Goal: Information Seeking & Learning: Check status

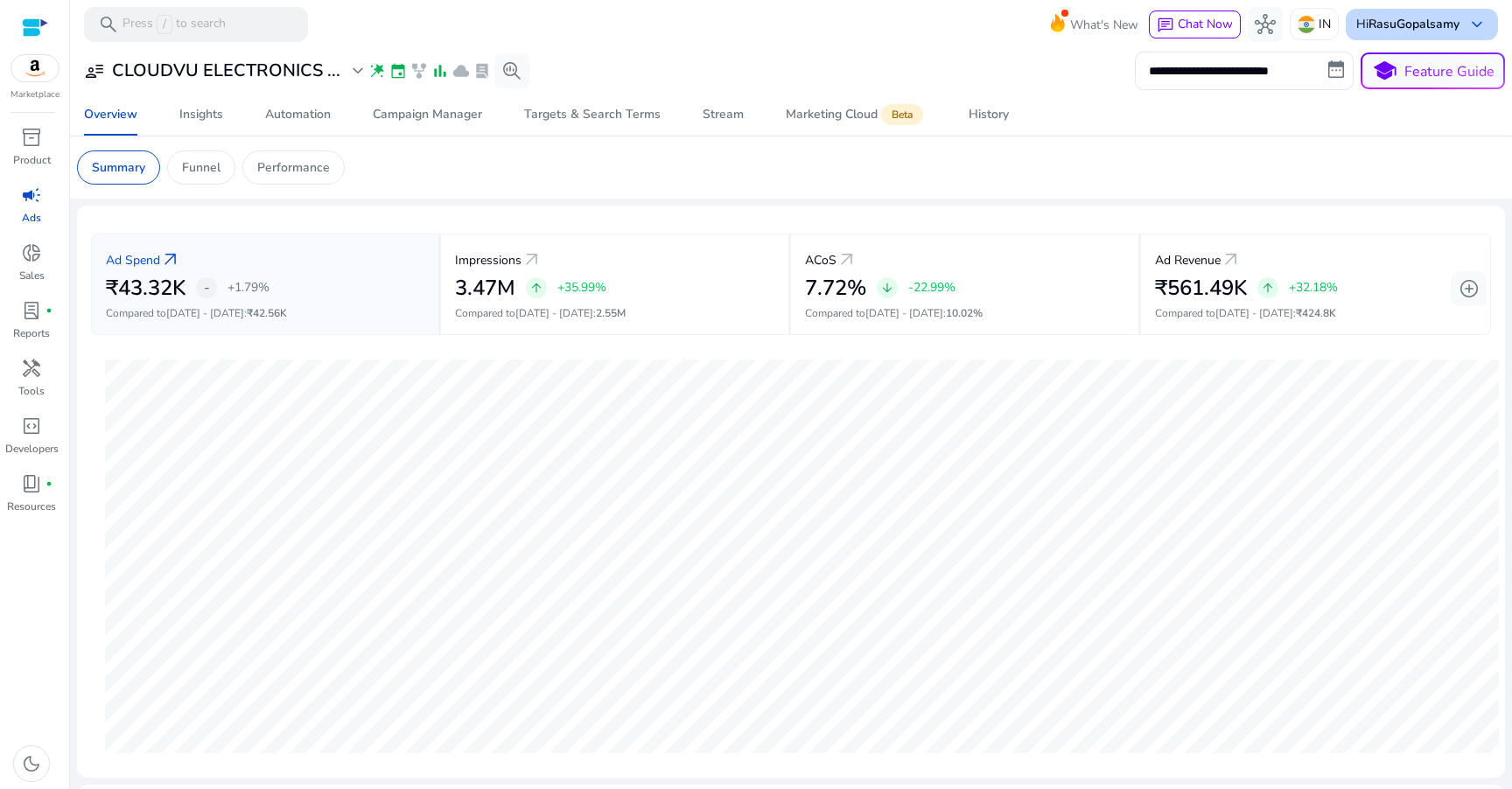
click at [1466, 14] on span "keyboard_arrow_down" at bounding box center [1476, 23] width 21 height 21
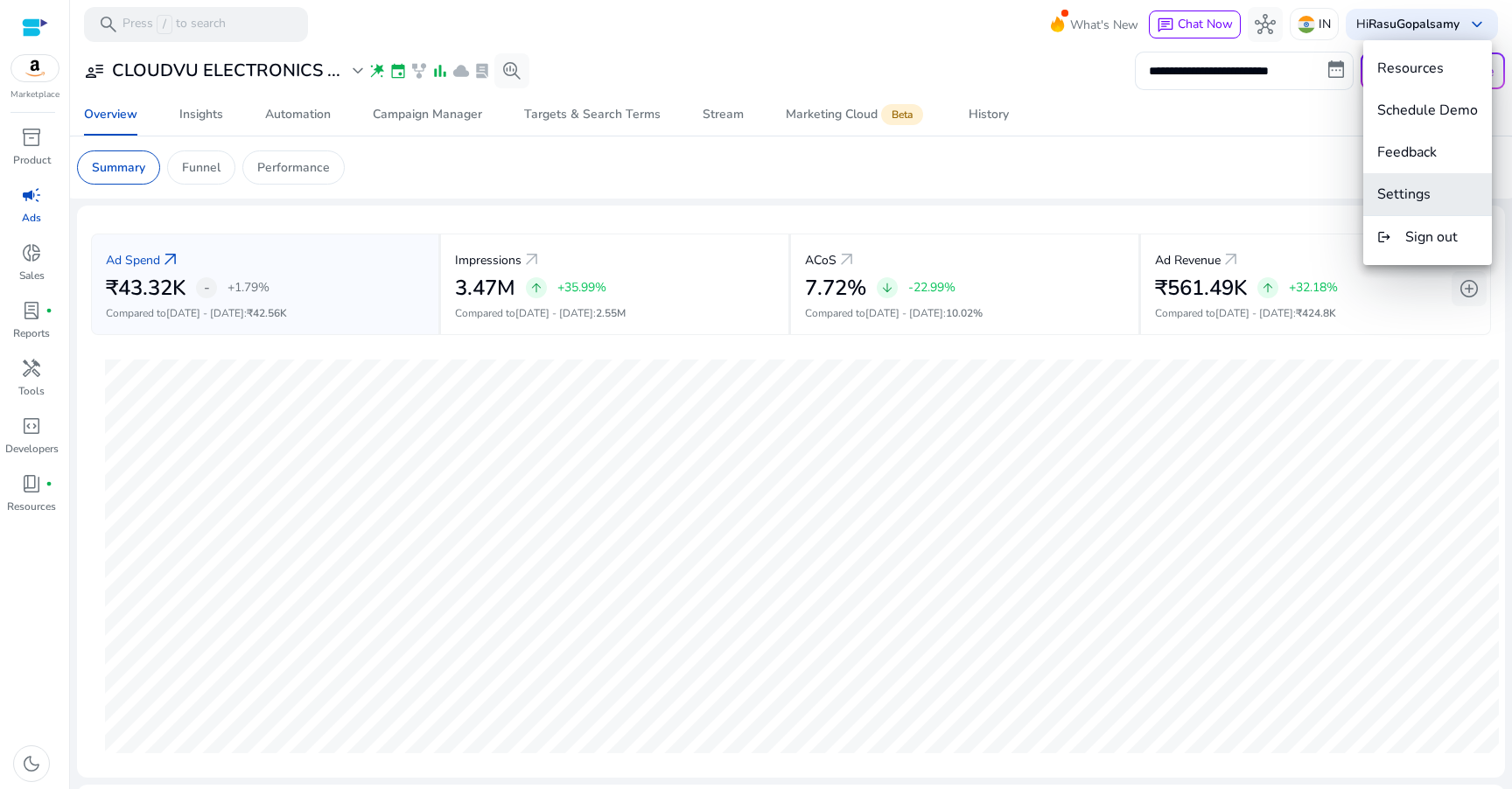
click at [1403, 197] on span "Settings" at bounding box center [1403, 195] width 54 height 20
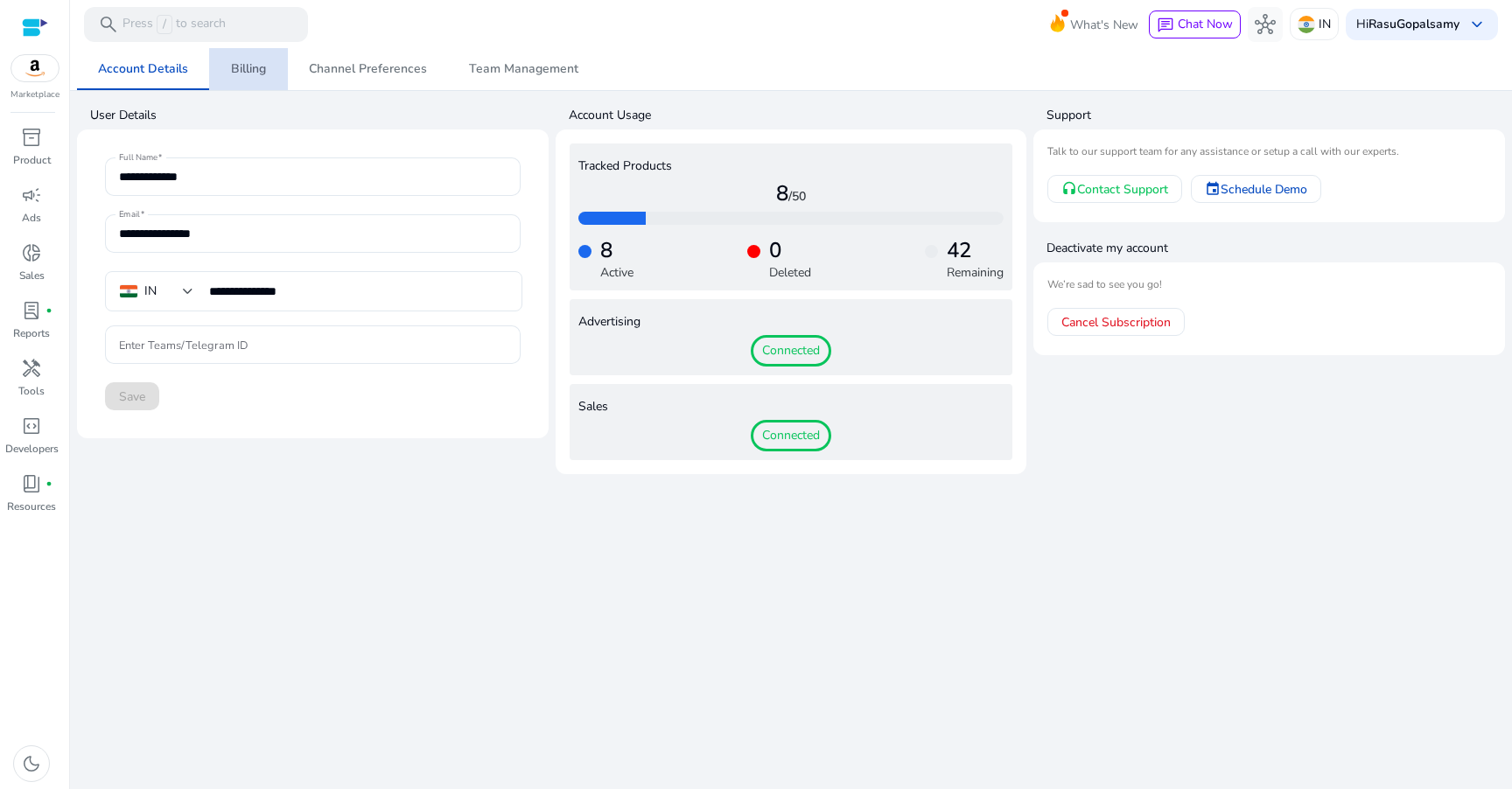
click at [255, 70] on span "Billing" at bounding box center [249, 69] width 35 height 13
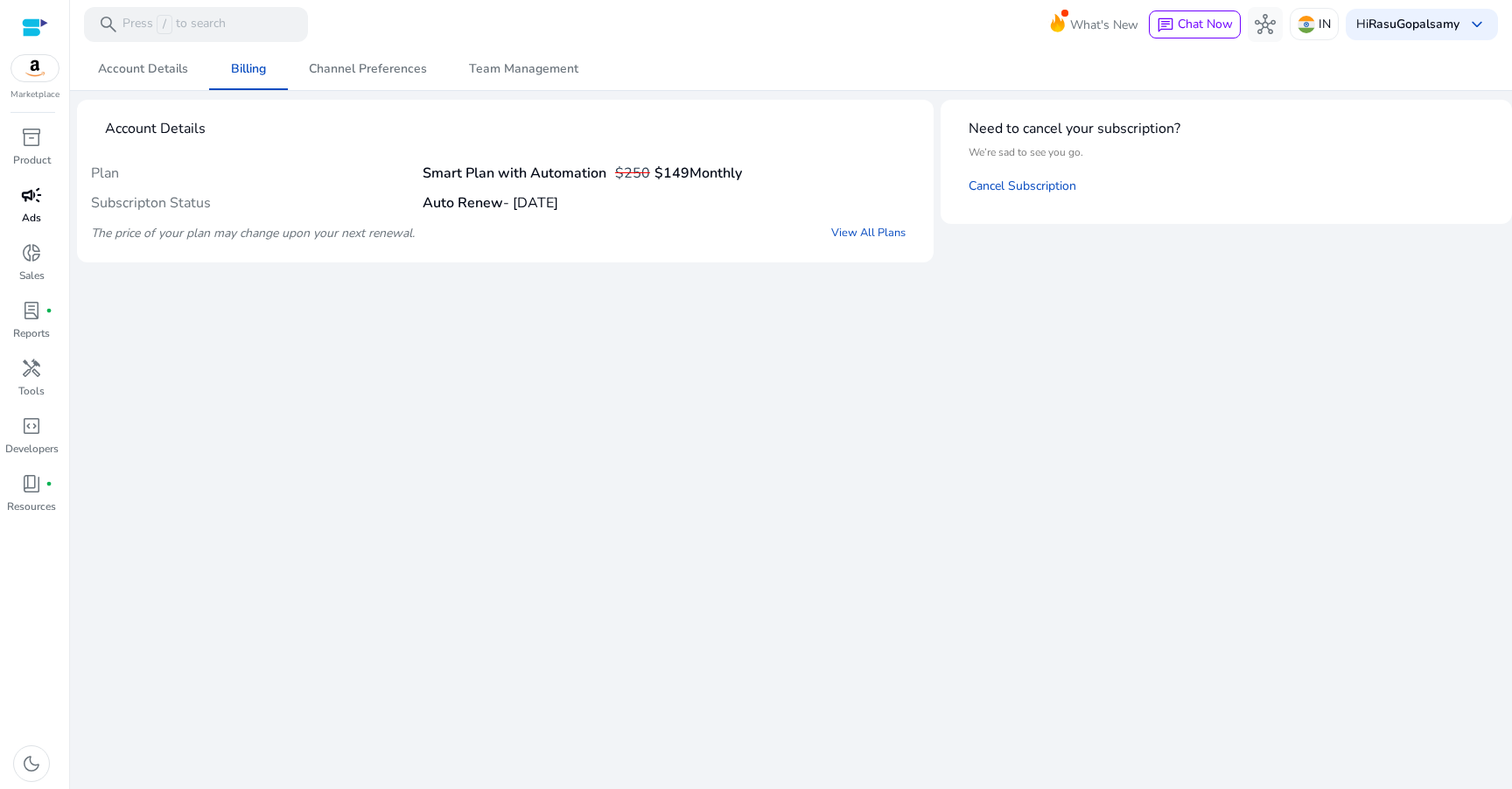
click at [13, 221] on link "campaign Ads" at bounding box center [31, 209] width 63 height 58
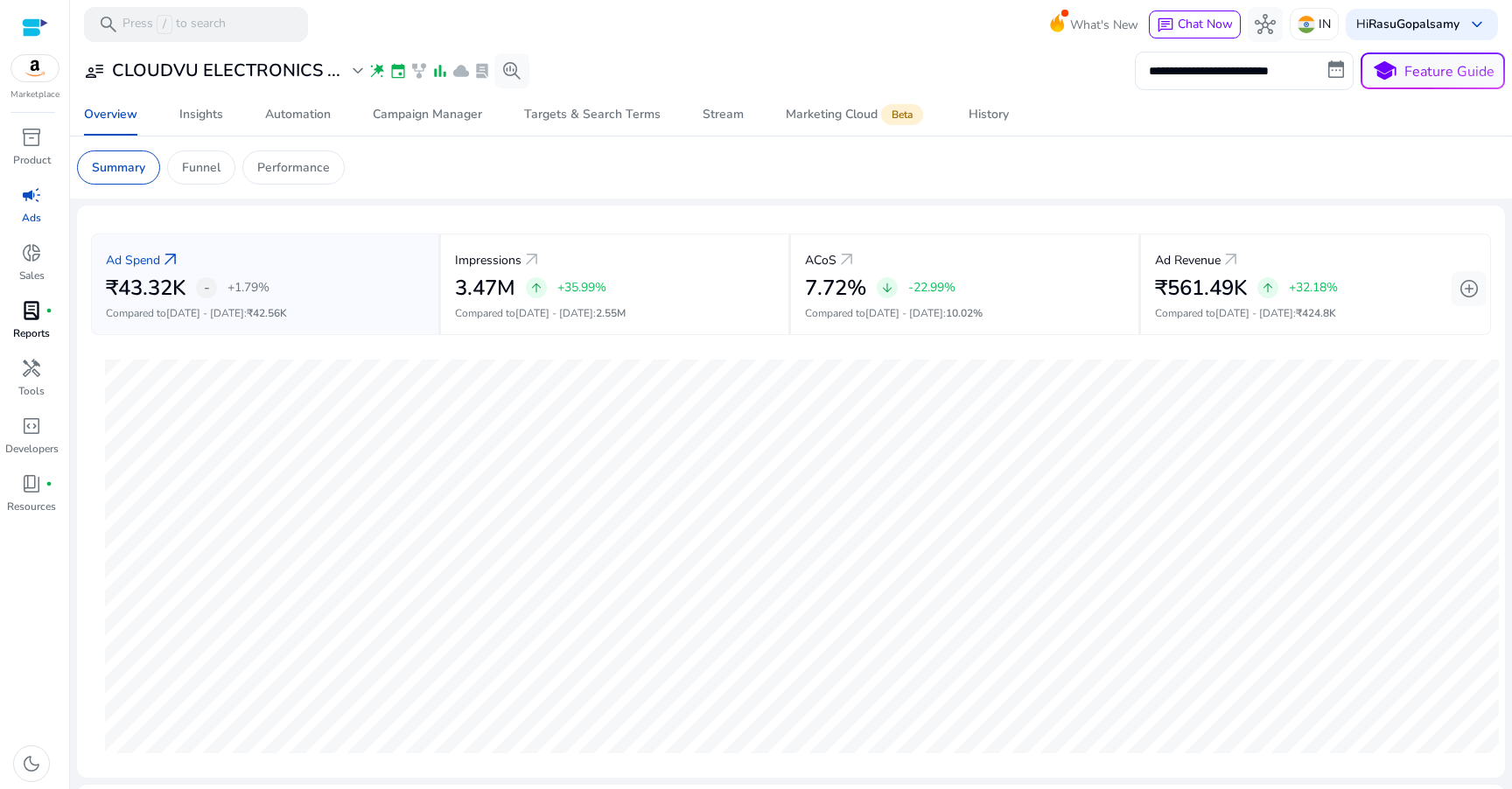
click at [36, 309] on span "lab_profile" at bounding box center [30, 310] width 21 height 21
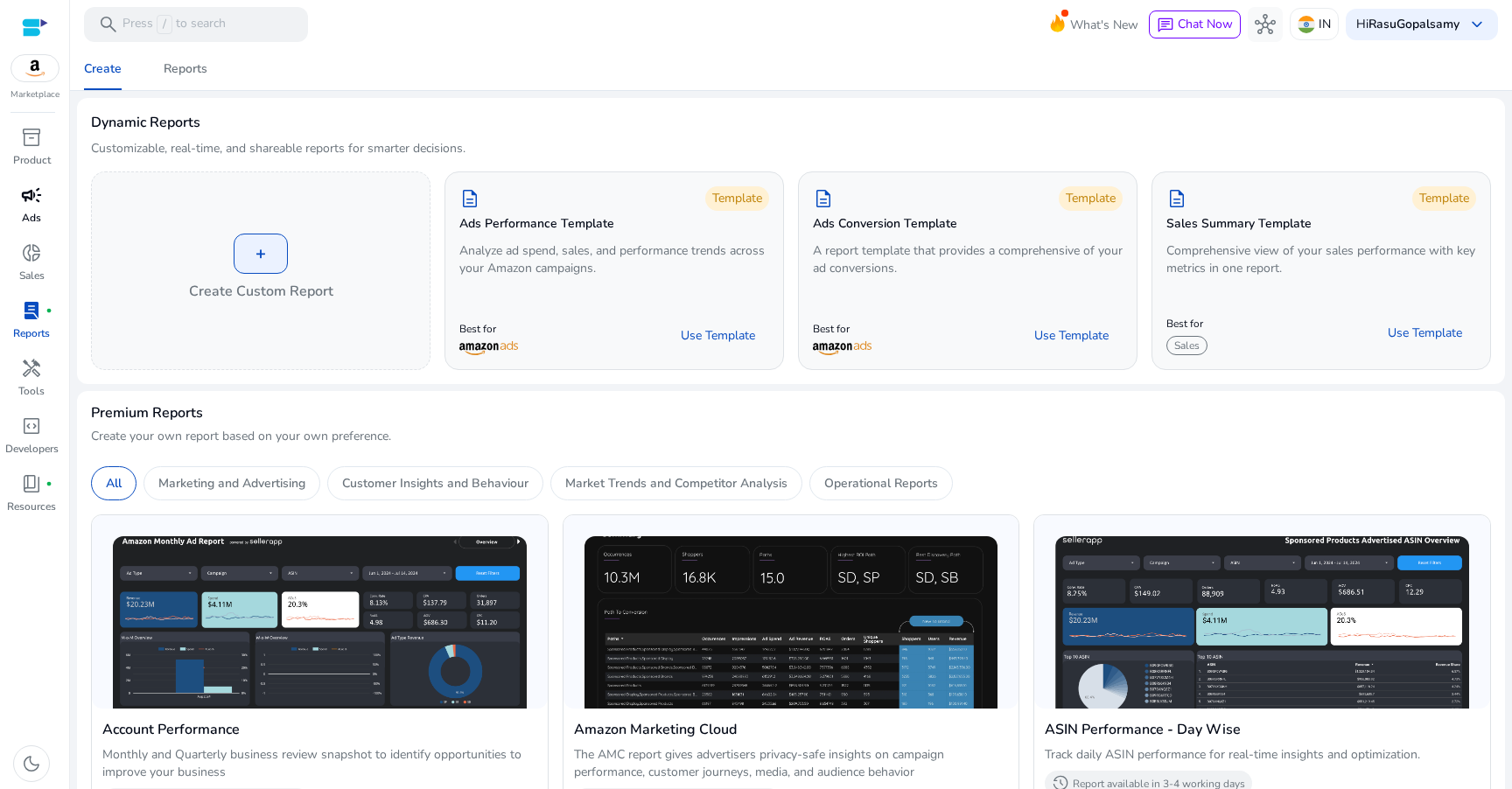
click at [33, 204] on span "campaign" at bounding box center [30, 195] width 21 height 21
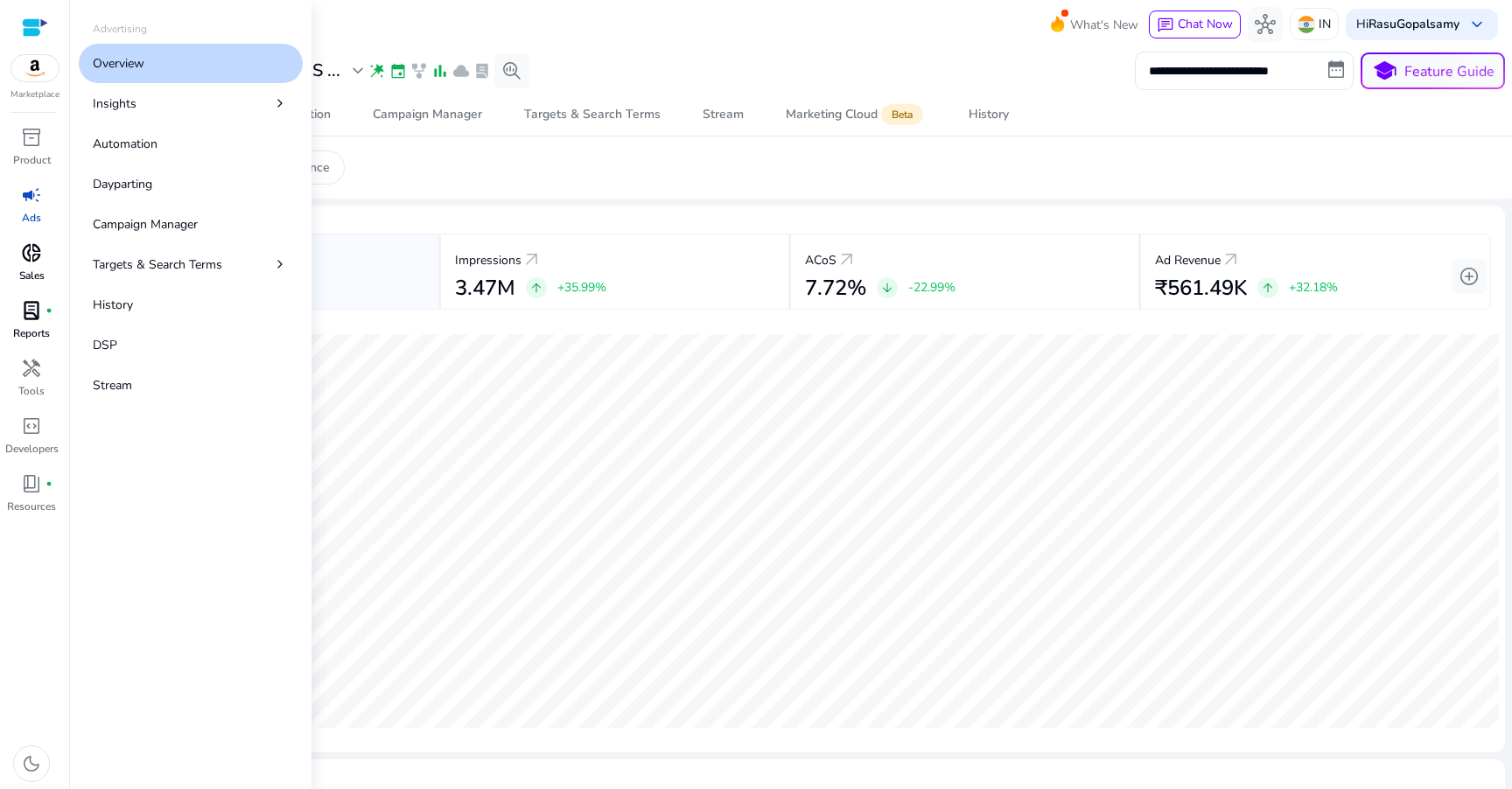
click at [24, 255] on span "donut_small" at bounding box center [30, 253] width 21 height 21
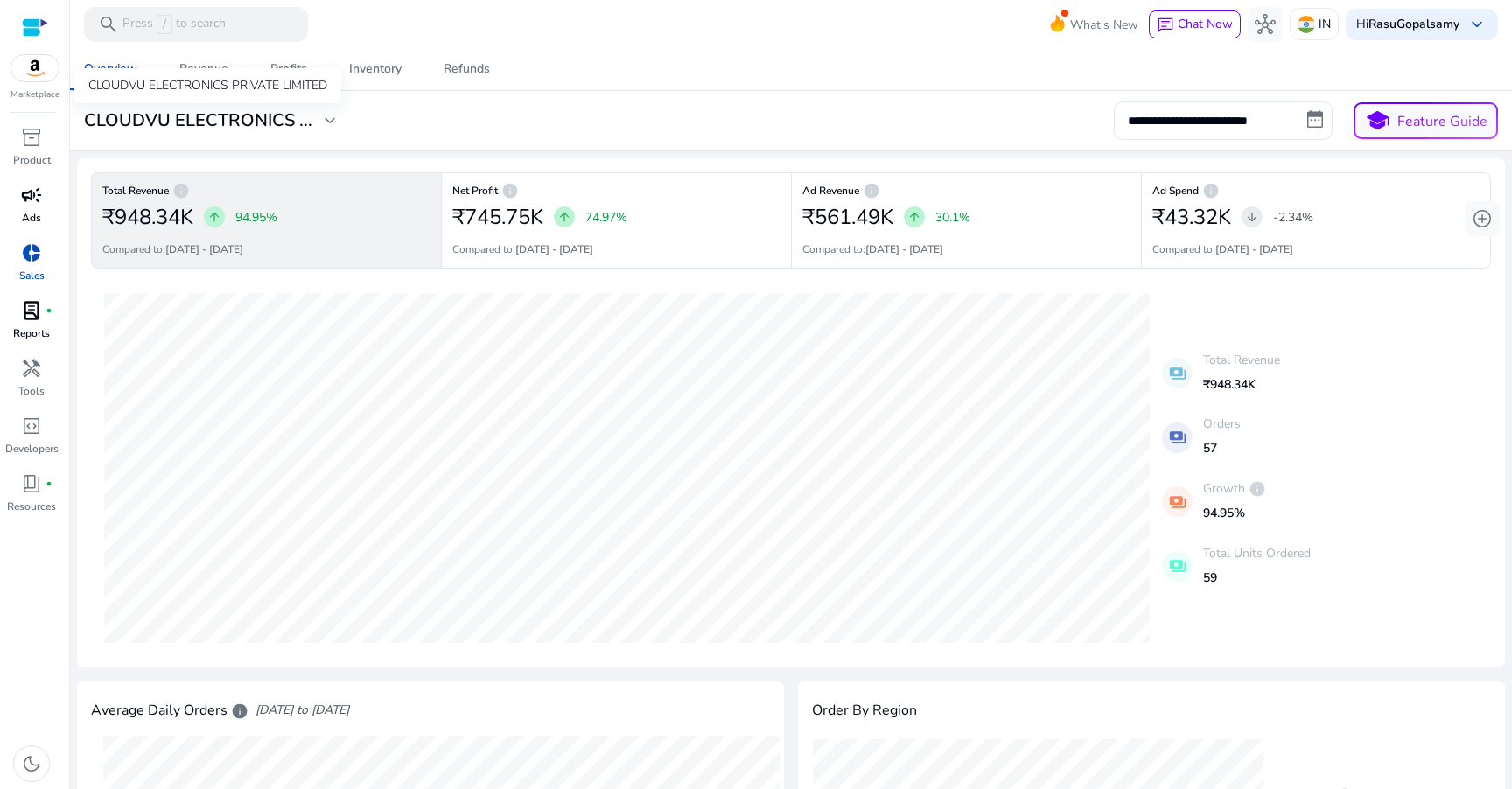
click at [196, 77] on div "CLOUDVU ELECTRONICS PRIVATE LIMITED" at bounding box center [207, 86] width 267 height 35
click at [217, 65] on div "Revenue" at bounding box center [204, 69] width 49 height 13
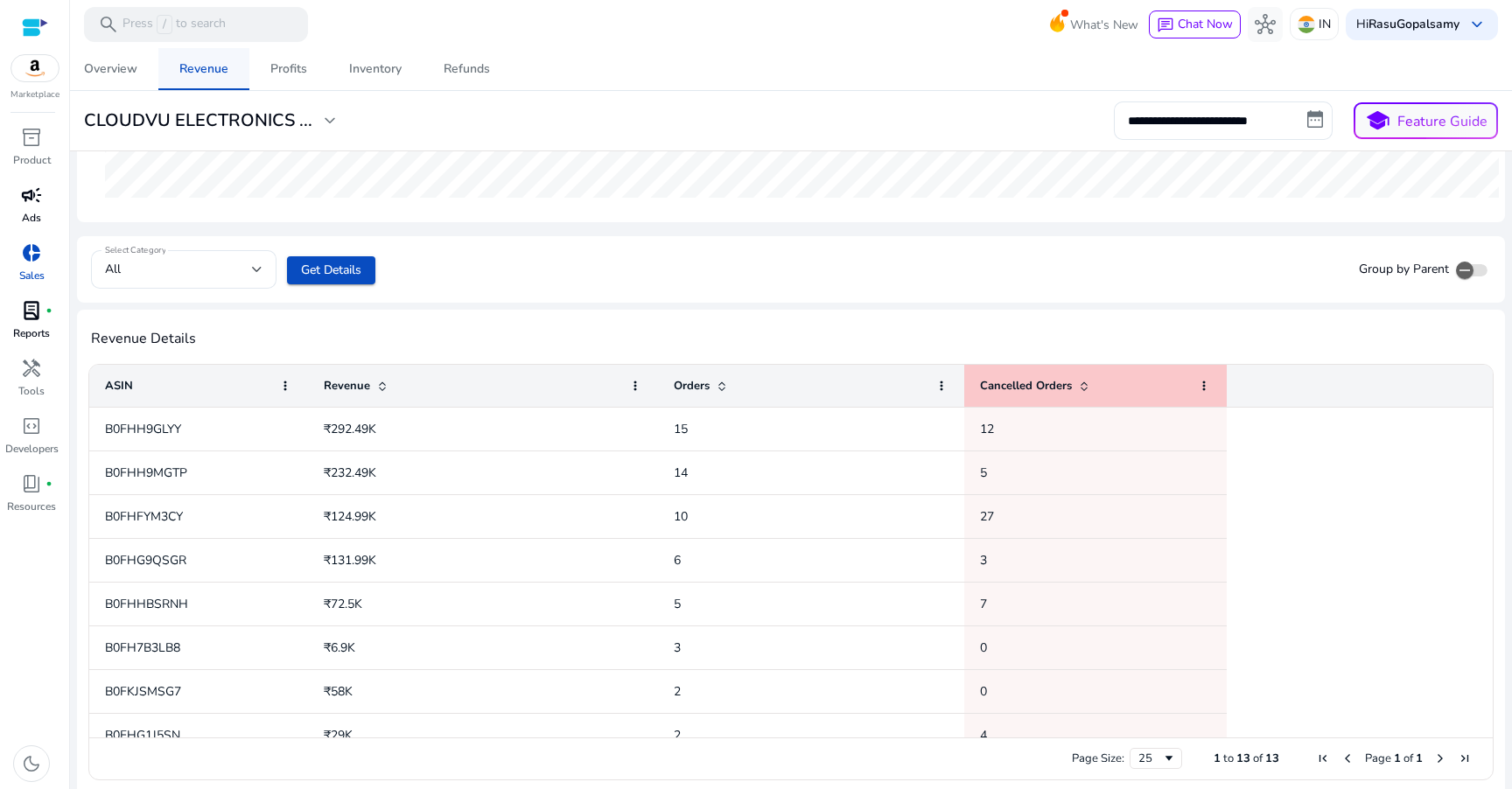
scroll to position [502, 0]
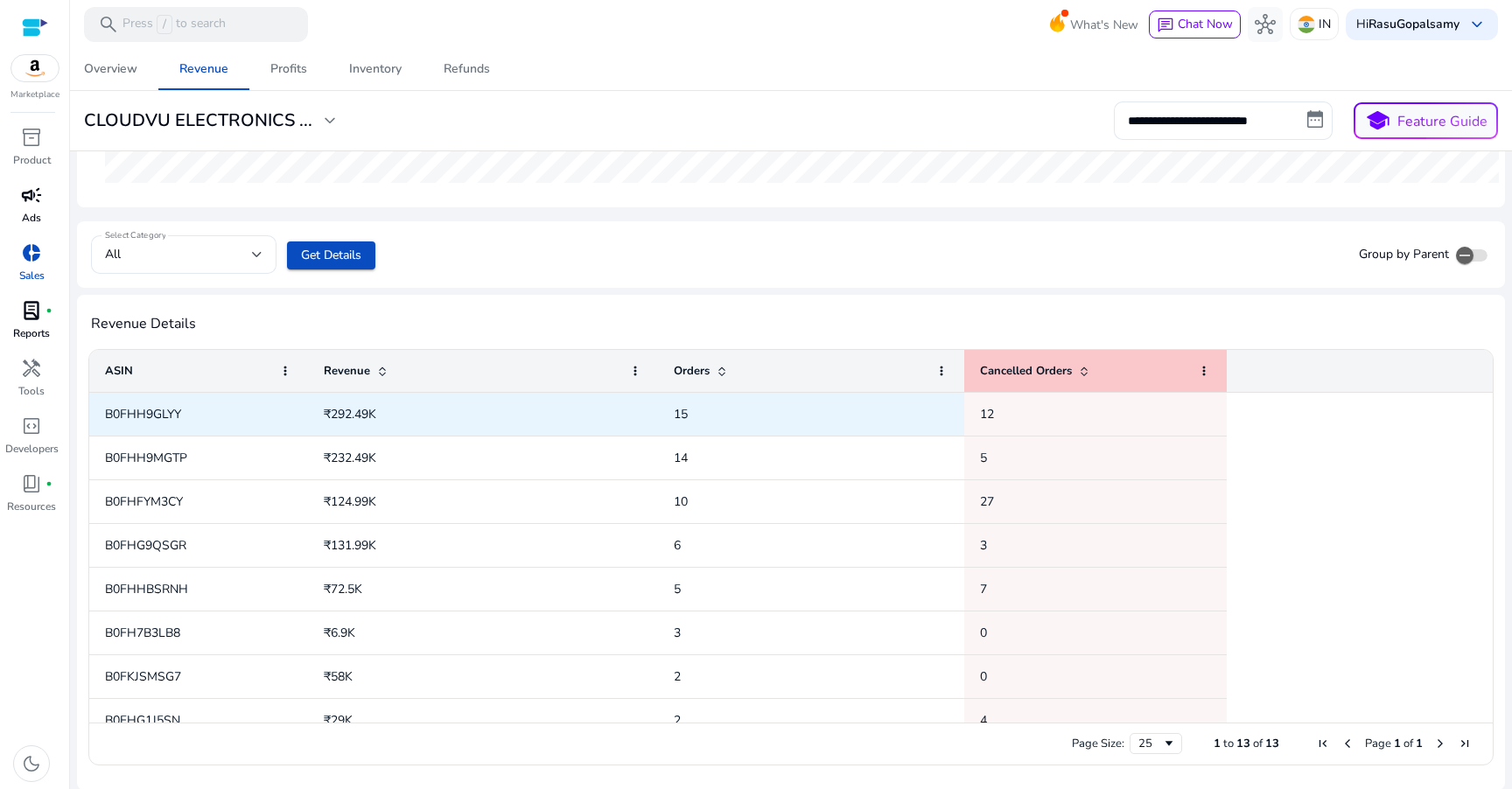
click at [135, 413] on span "B0FHH9GLYY" at bounding box center [143, 414] width 76 height 17
click at [210, 413] on span "B0FHH9GLYY" at bounding box center [198, 414] width 187 height 36
click at [168, 414] on span "B0FHH9GLYY" at bounding box center [143, 414] width 76 height 17
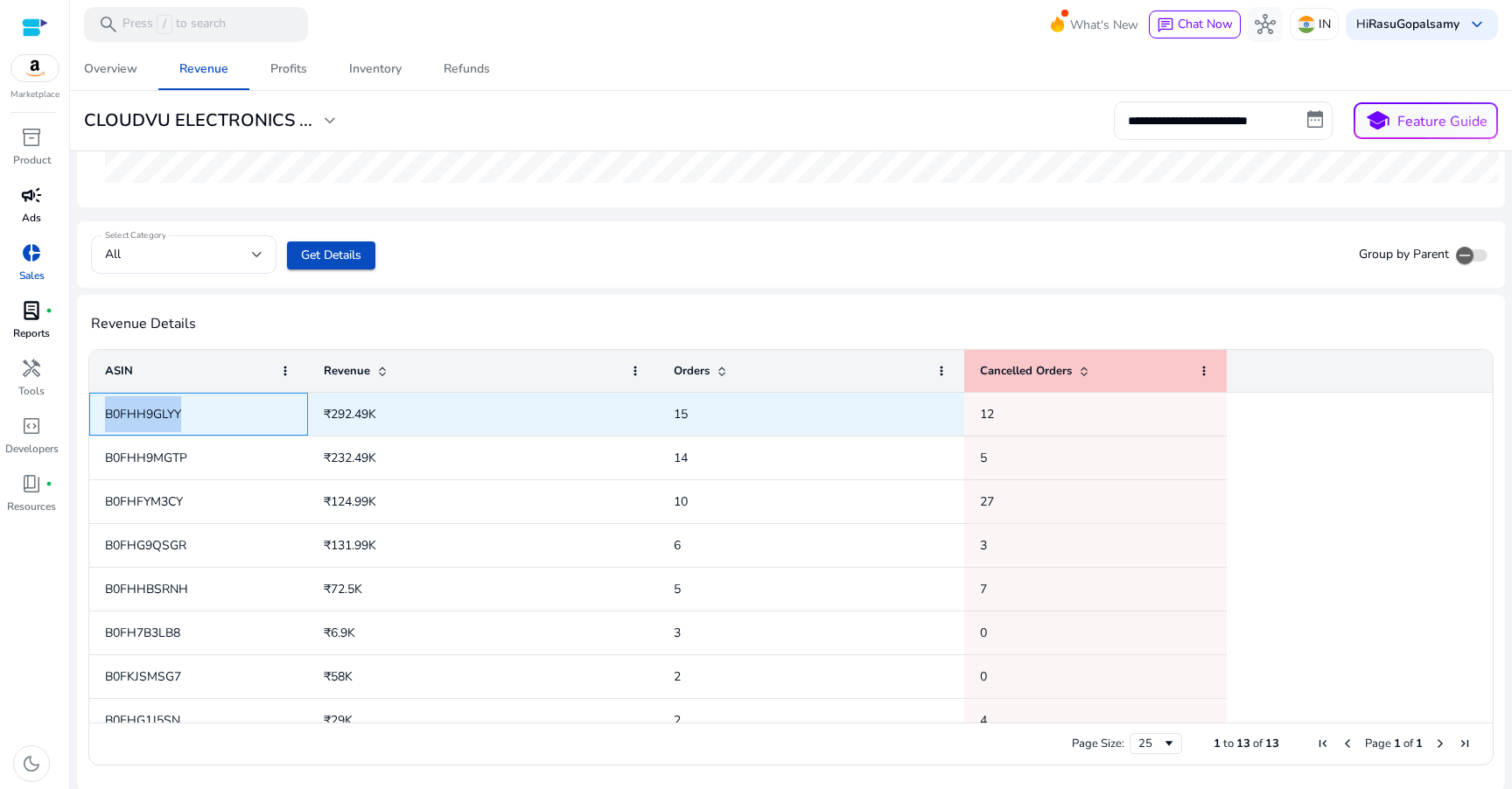
copy span "B0FHH9GLYY"
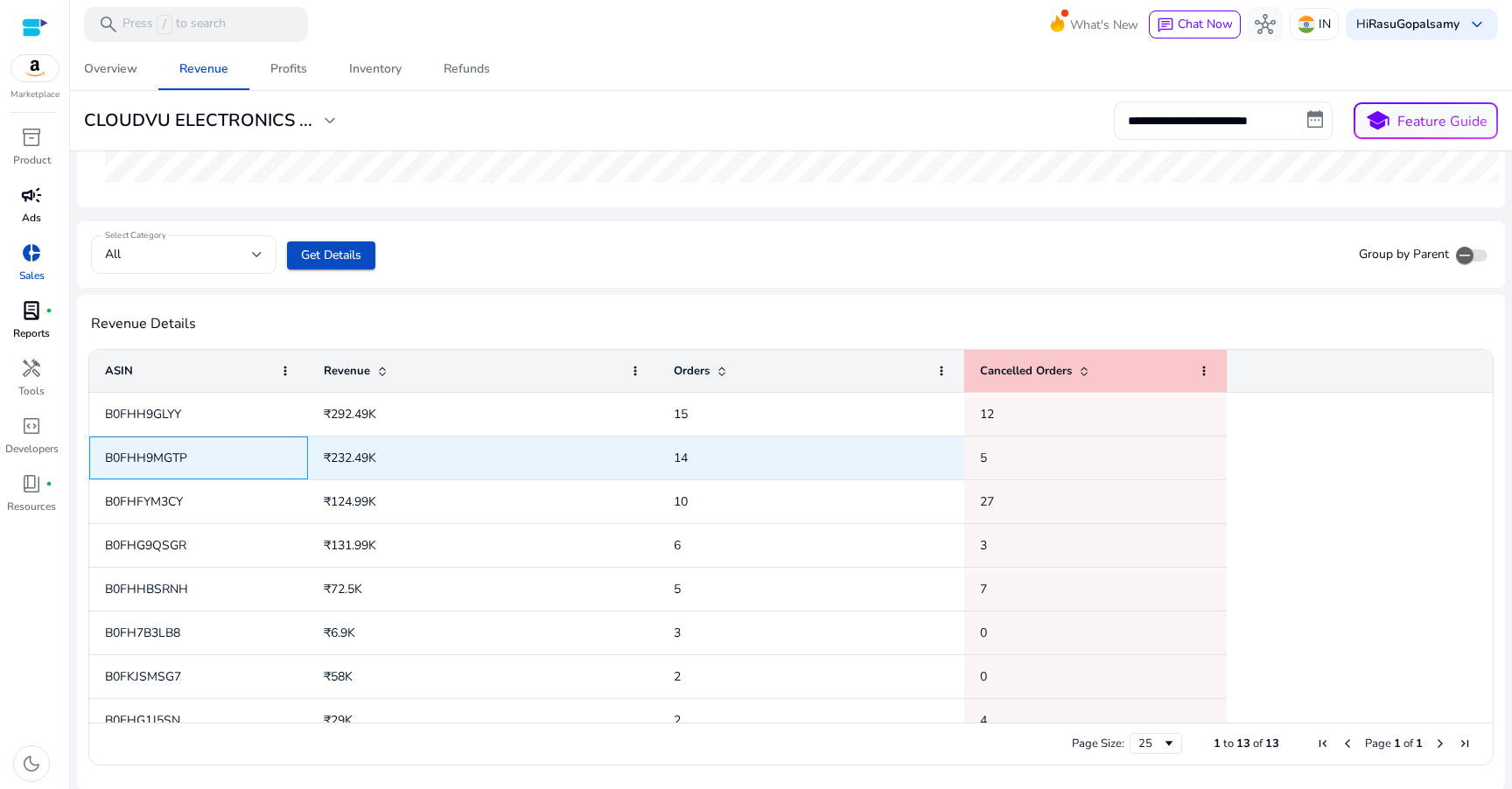
click at [159, 462] on span "B0FHH9MGTP" at bounding box center [146, 457] width 82 height 17
copy span "B0FHH9MGTP"
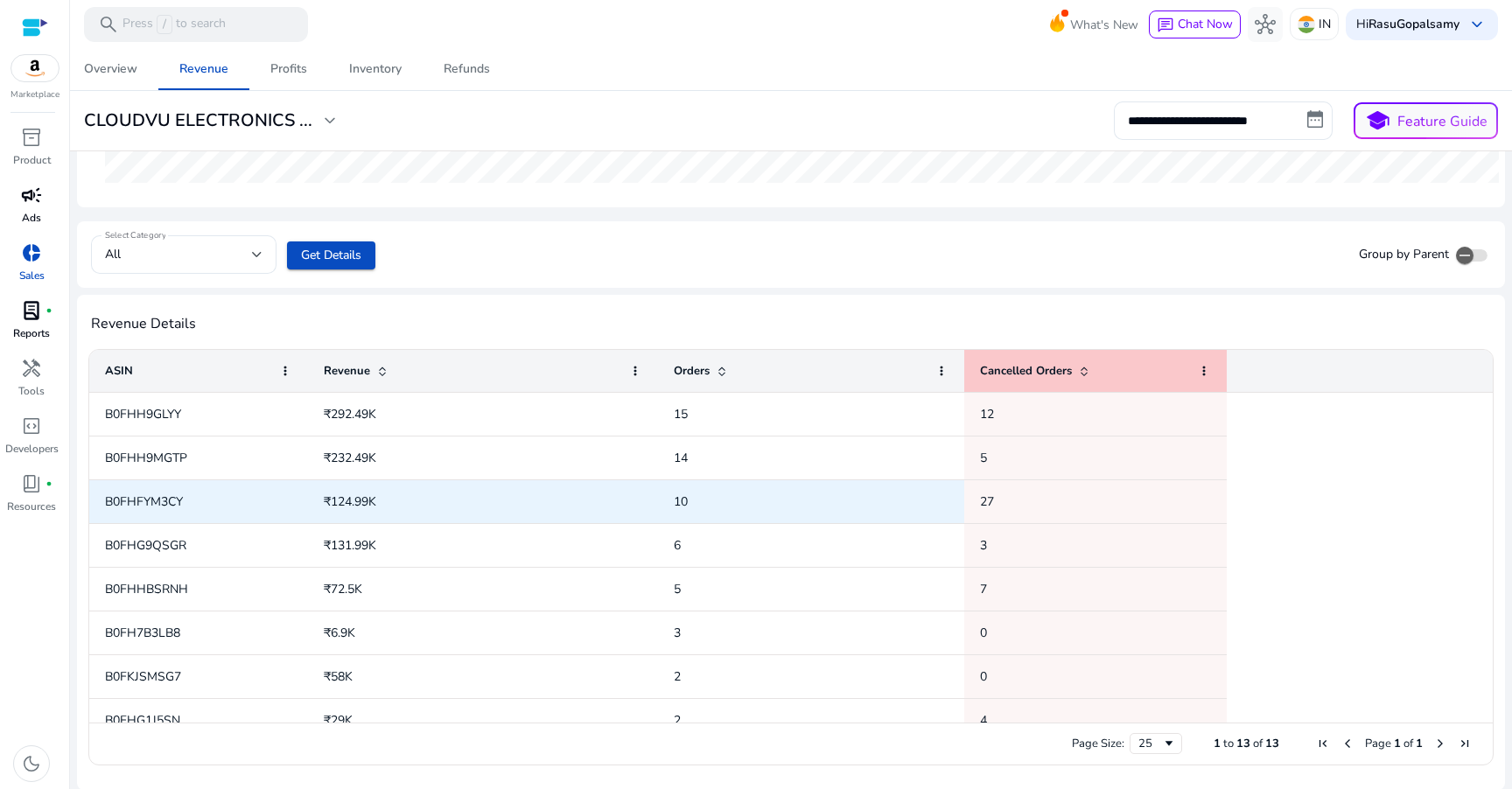
click at [156, 506] on span "B0FHFYM3CY" at bounding box center [144, 501] width 78 height 17
copy span "B0FHFYM3CY"
click at [1110, 514] on span "27" at bounding box center [1095, 501] width 231 height 36
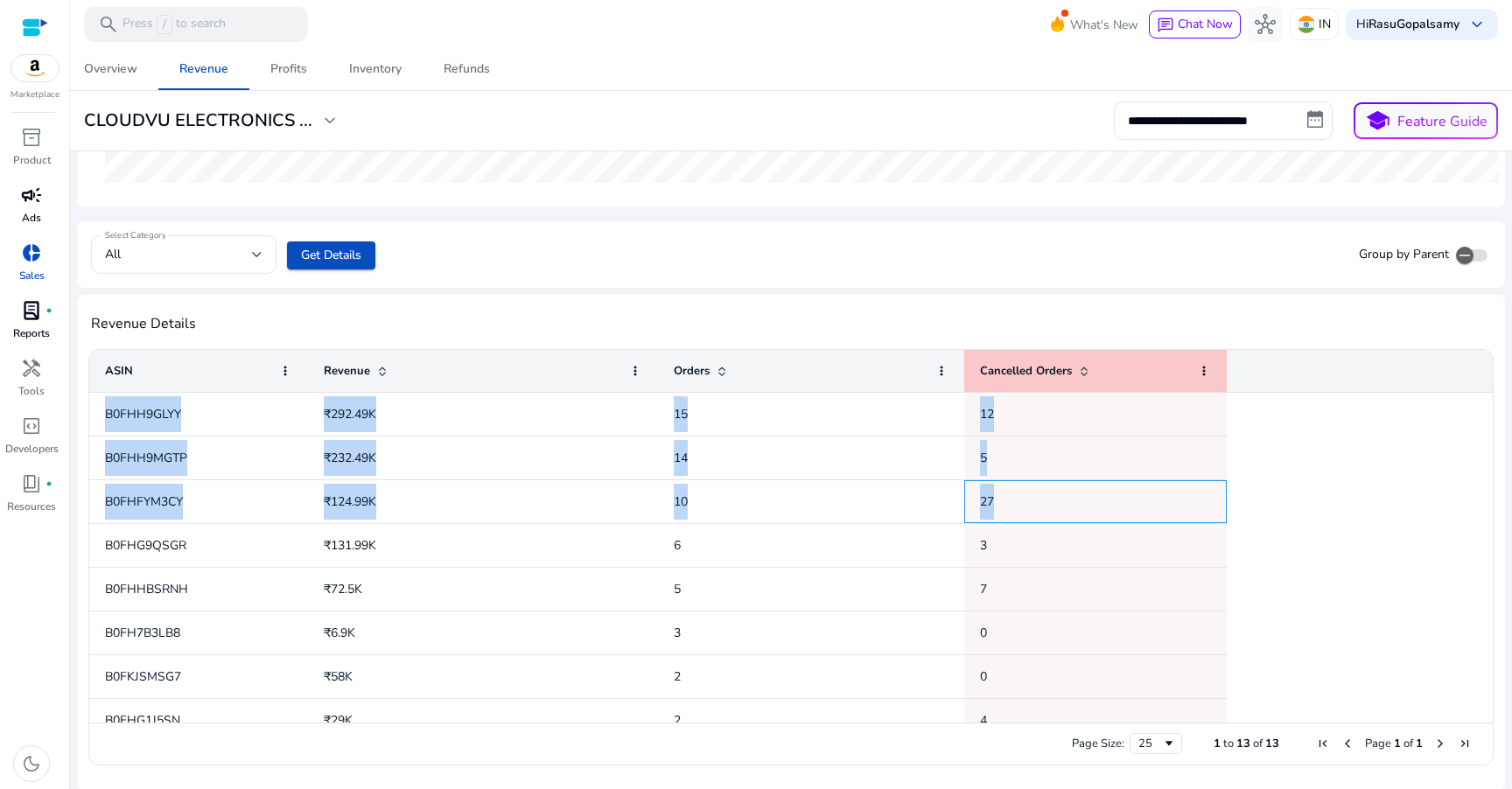
drag, startPoint x: 1035, startPoint y: 499, endPoint x: 86, endPoint y: 496, distance: 949.0
click at [86, 496] on ag-grid-angular "Press SPACE to select this row. Drag here to set row groups Drag here to set co…" at bounding box center [791, 557] width 1426 height 438
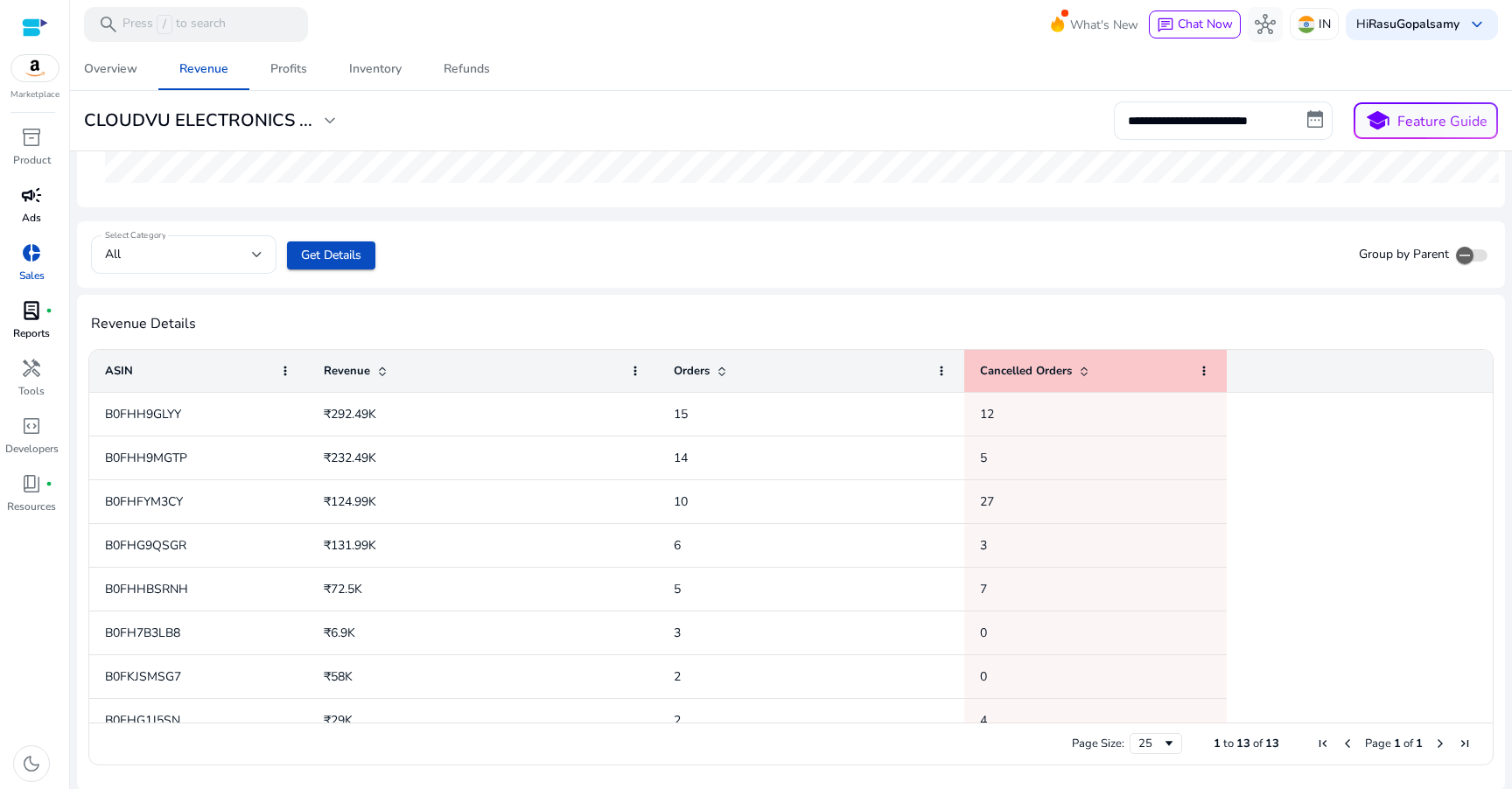
click at [1323, 461] on div "B0FHH9GLYY ₹292.49K 15 12 B0FHH9MGTP ₹232.49K 14 5 B0FHFYM3CY ₹124.99K 10 27 B0…" at bounding box center [783, 676] width 1388 height 569
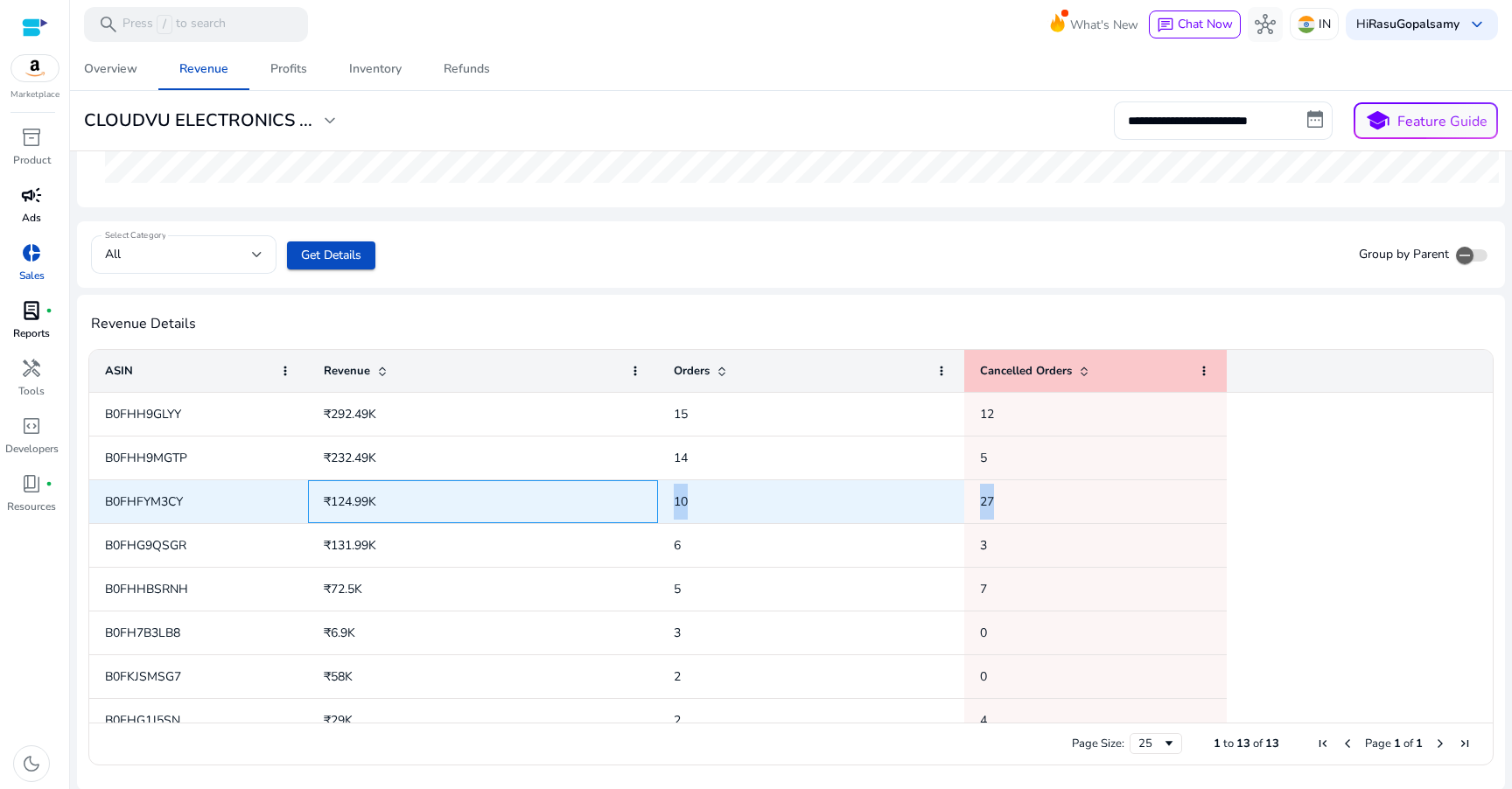
drag, startPoint x: 657, startPoint y: 493, endPoint x: 1121, endPoint y: 500, distance: 464.1
click at [1121, 500] on div "B0FHFYM3CY ₹124.99K 10 27" at bounding box center [658, 502] width 1137 height 44
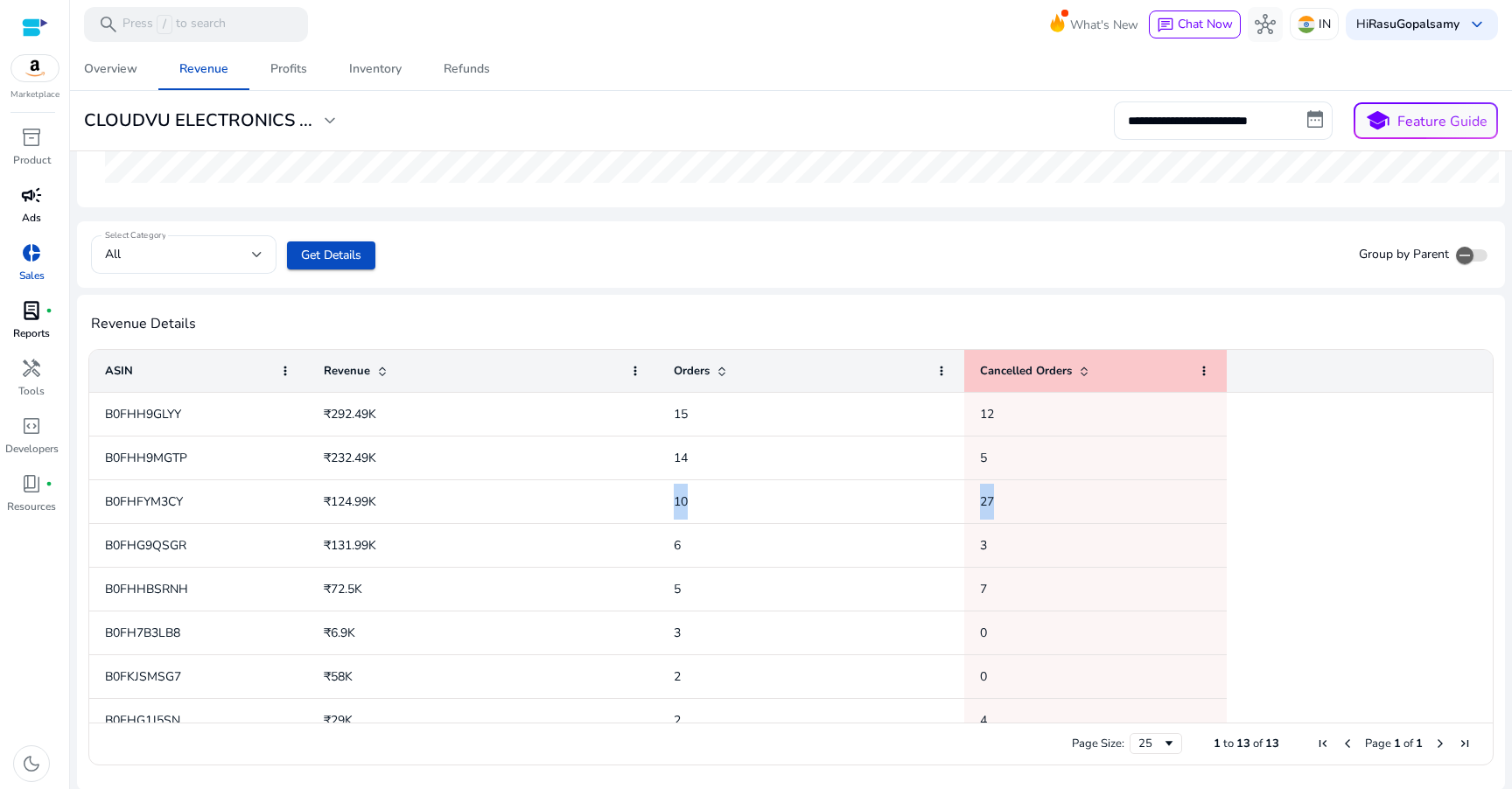
click at [1333, 465] on div "B0FHH9GLYY ₹292.49K 15 12 B0FHH9MGTP ₹232.49K 14 5 B0FHFYM3CY ₹124.99K 10 27 B0…" at bounding box center [783, 676] width 1388 height 569
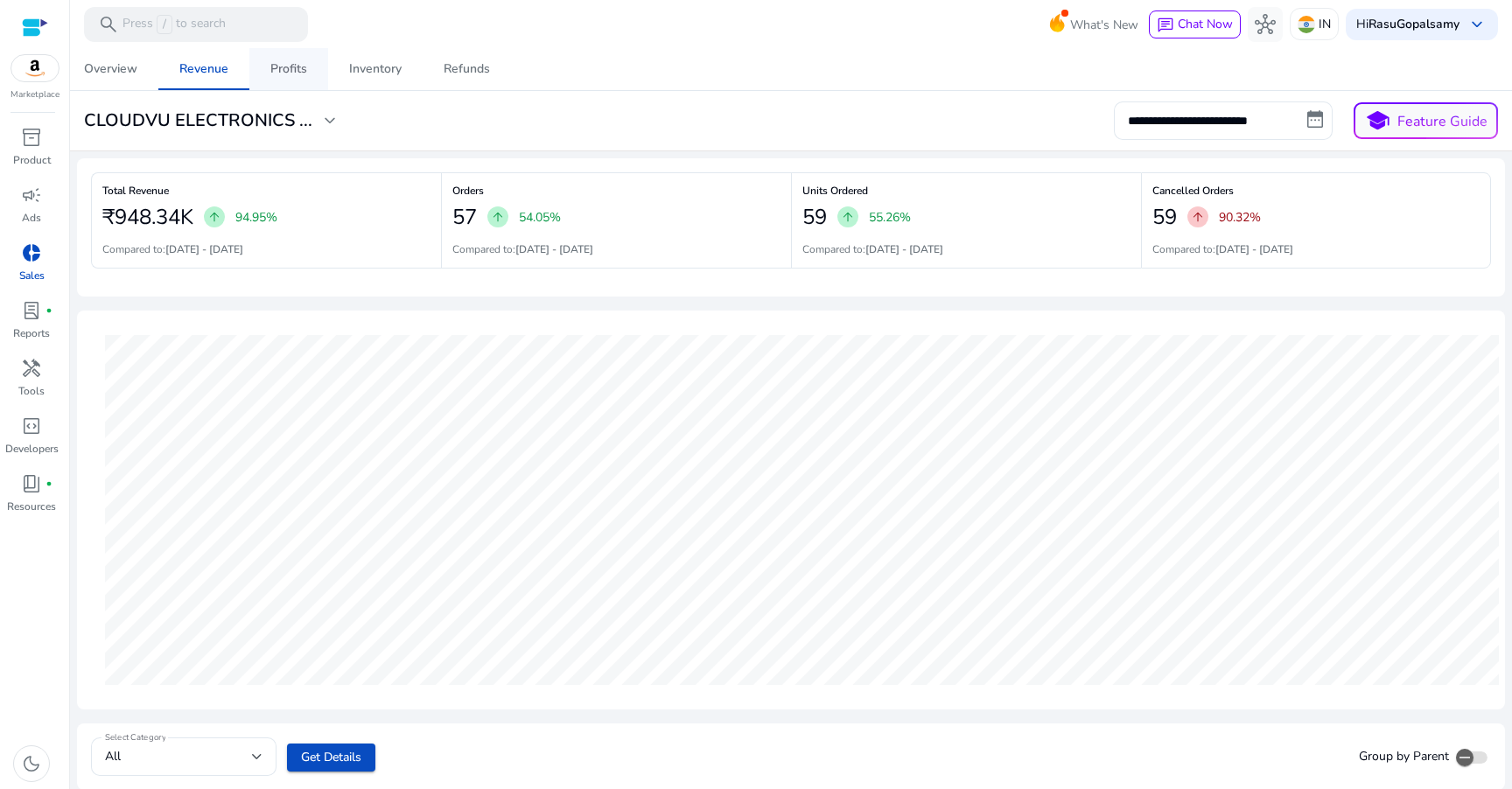
click at [312, 81] on link "Profits" at bounding box center [289, 69] width 78 height 42
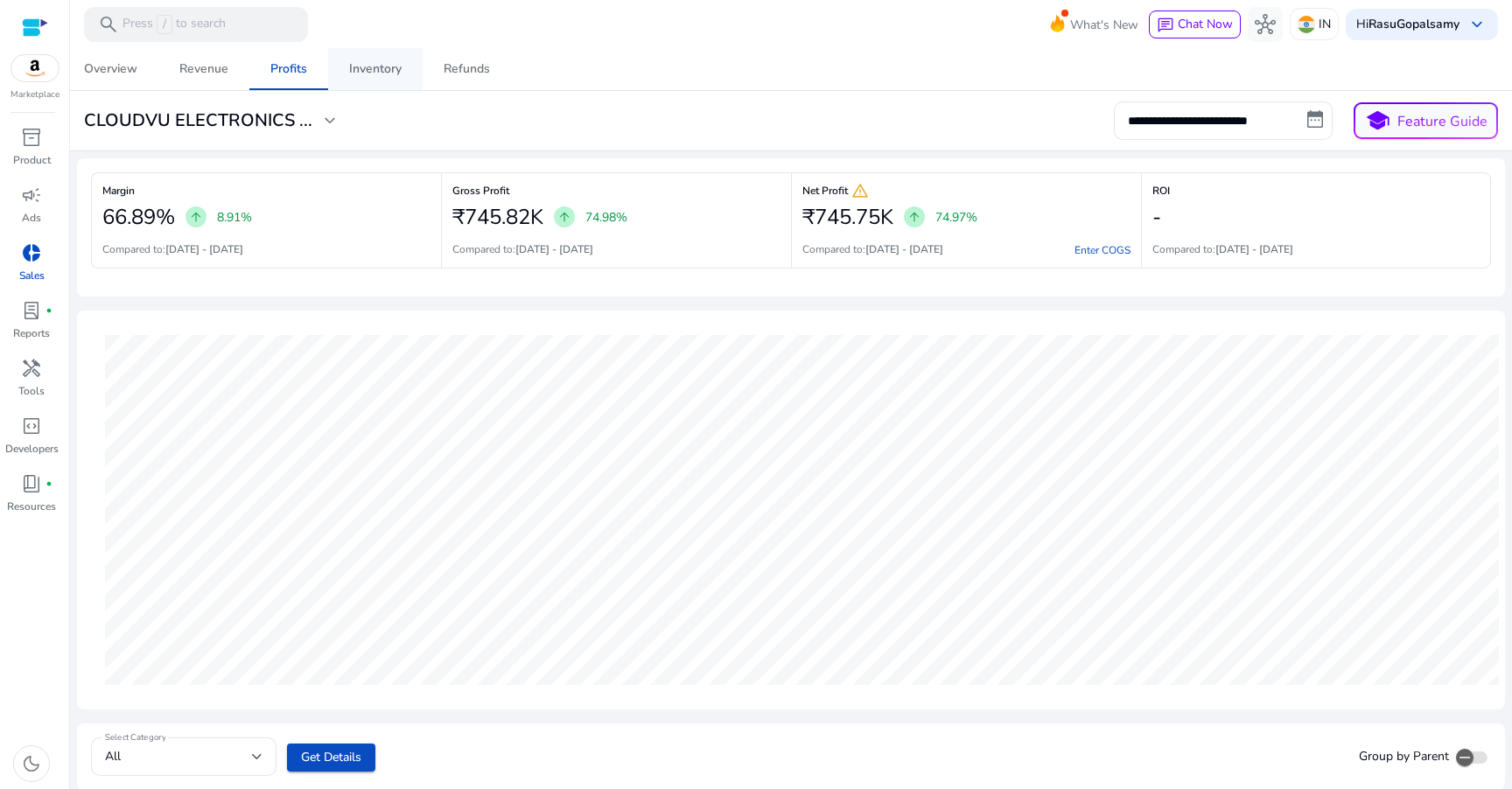
click at [399, 66] on div "Inventory" at bounding box center [376, 69] width 53 height 13
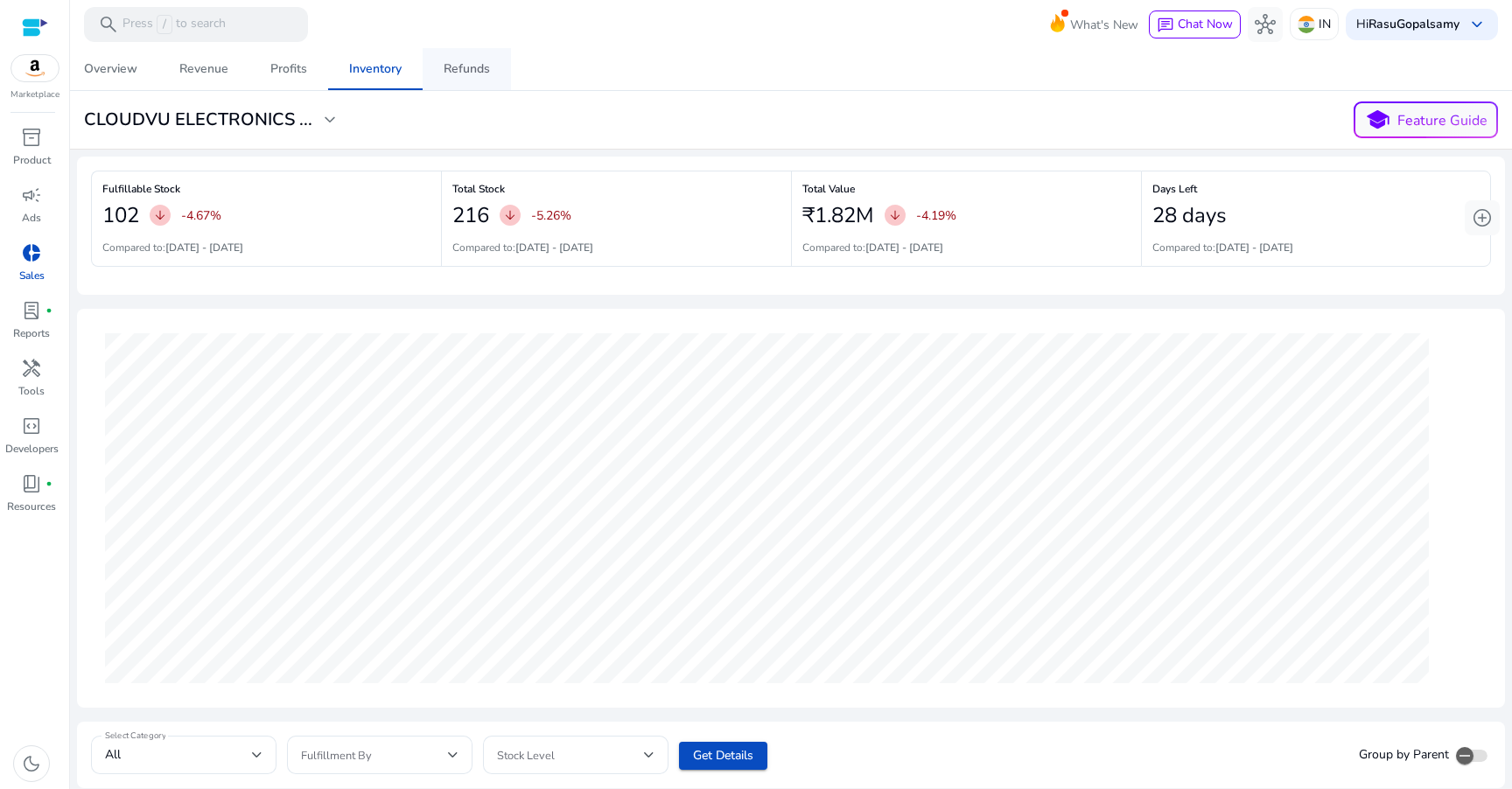
click at [466, 63] on div "Refunds" at bounding box center [466, 69] width 46 height 13
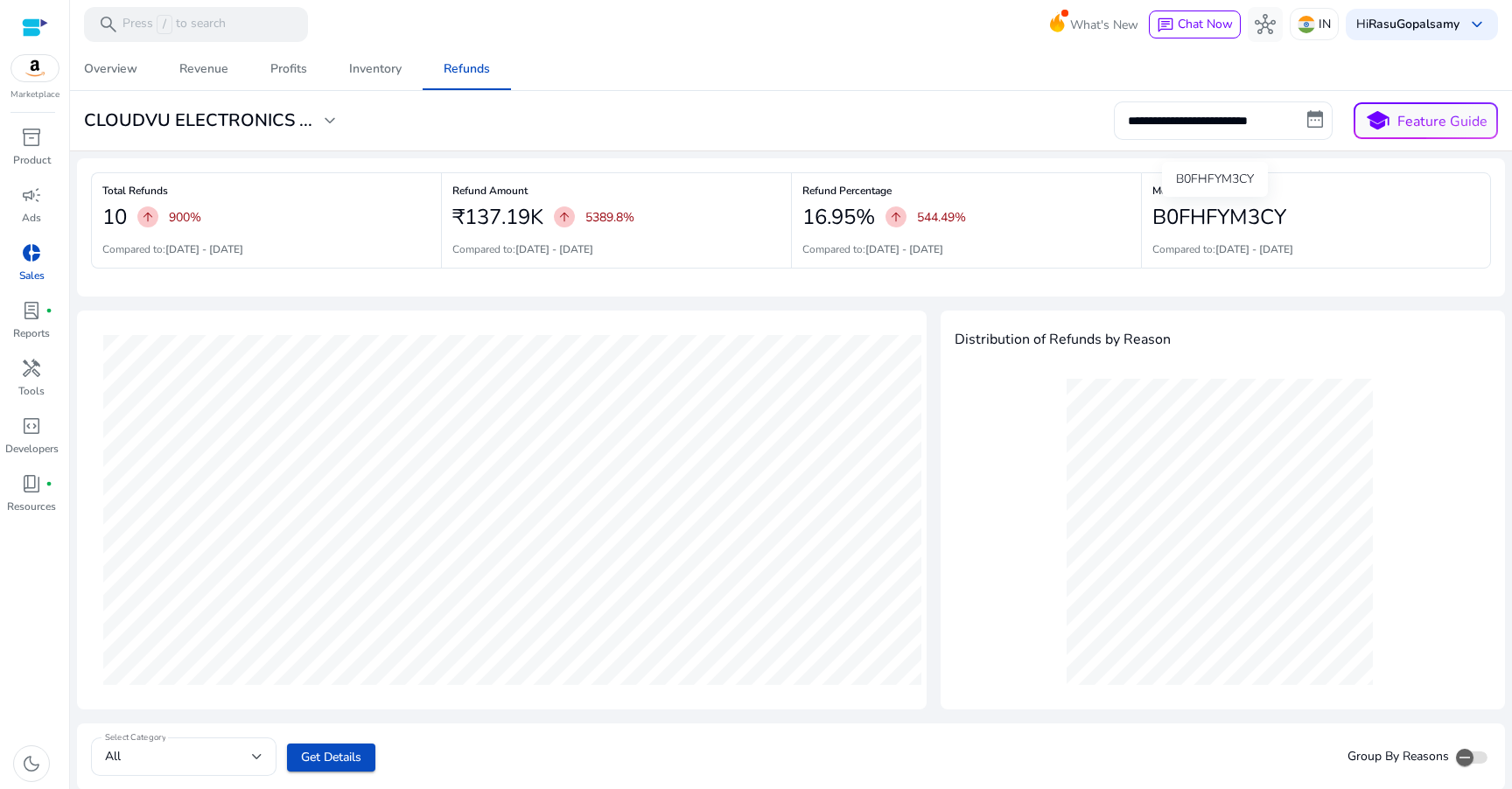
click at [1185, 216] on h2 "B0FHFYM3CY" at bounding box center [1218, 217] width 134 height 25
copy h2 "B0FHFYM3CY"
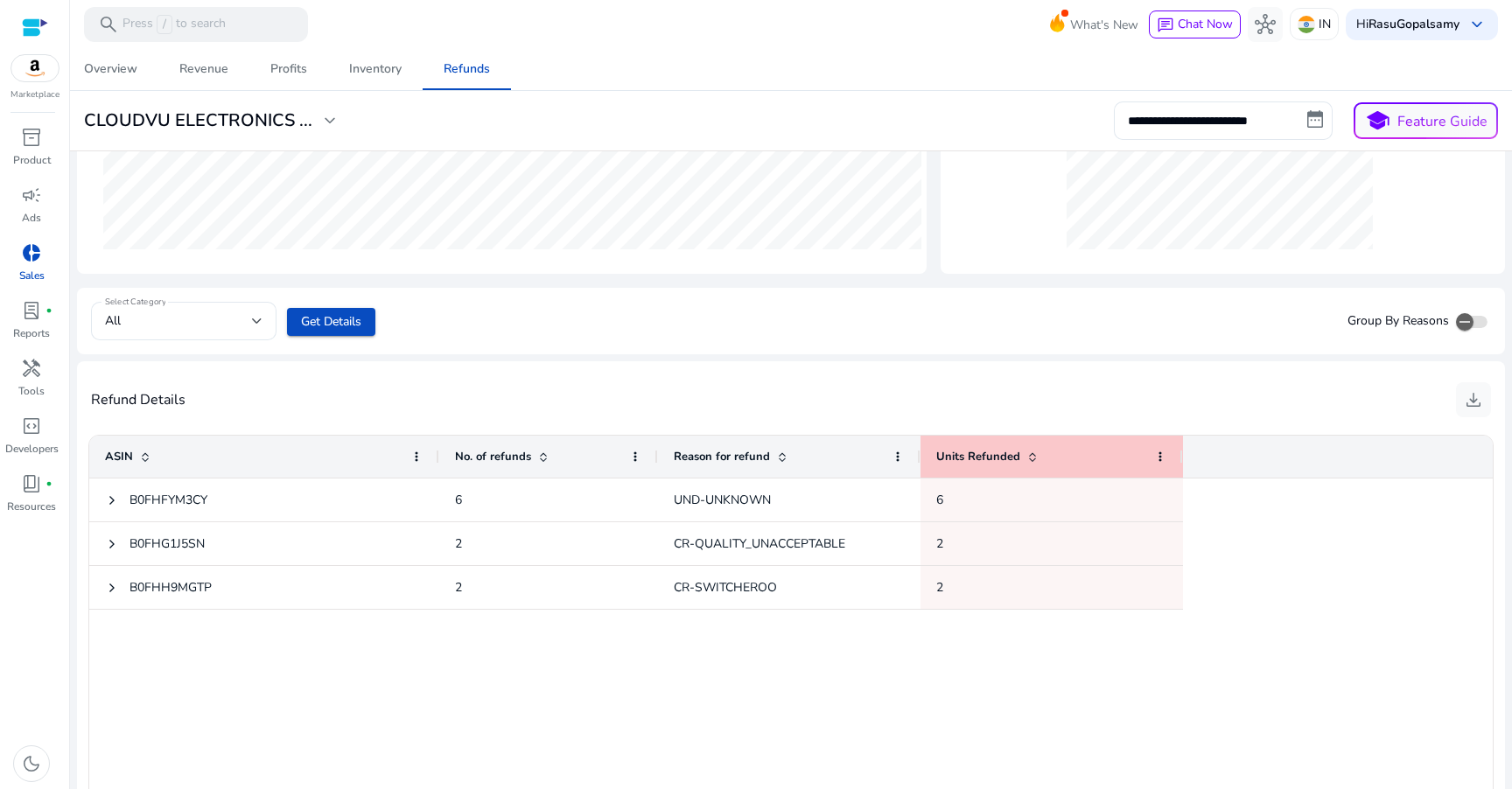
scroll to position [522, 0]
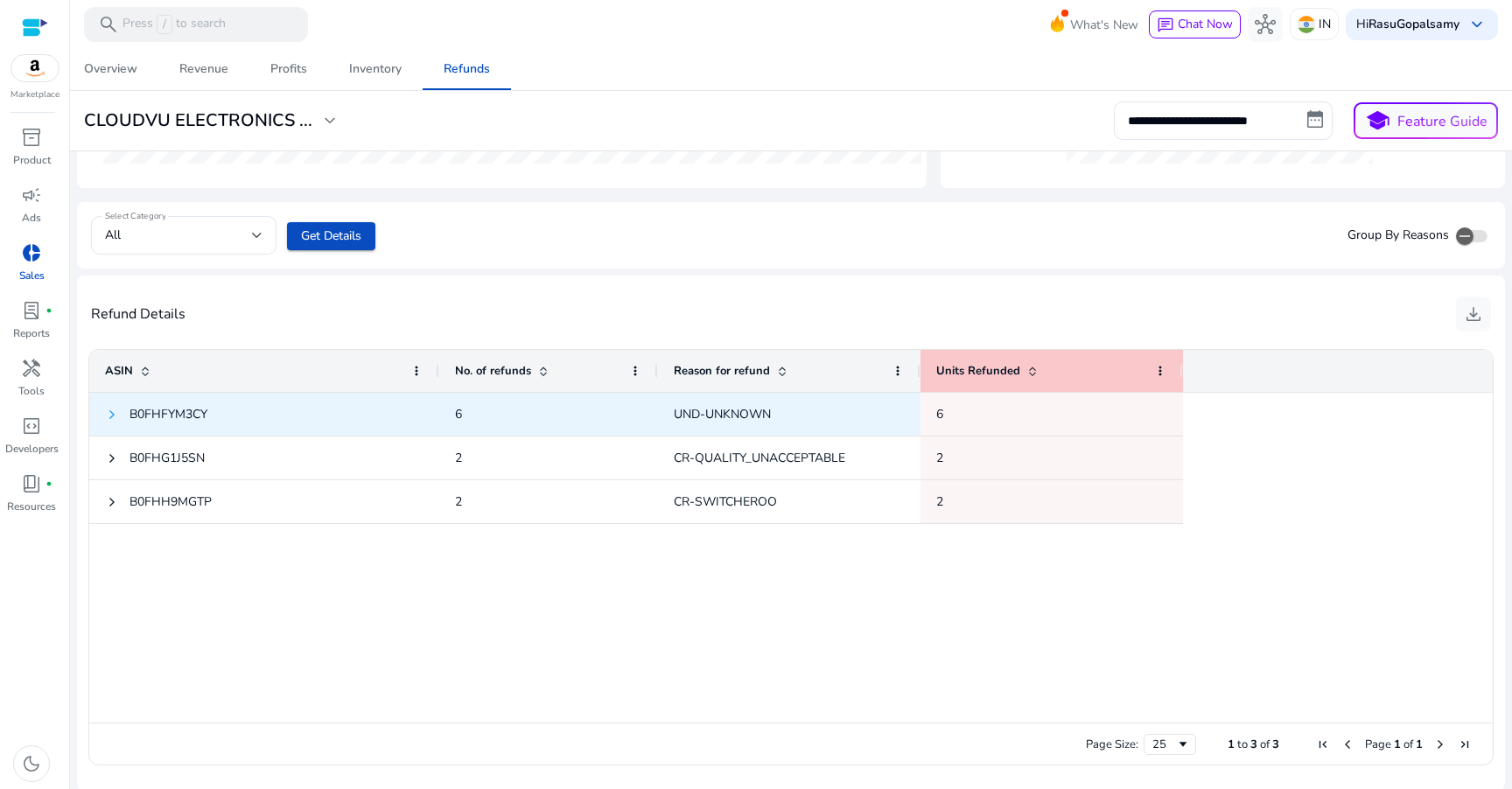
click at [114, 412] on span at bounding box center [112, 415] width 14 height 14
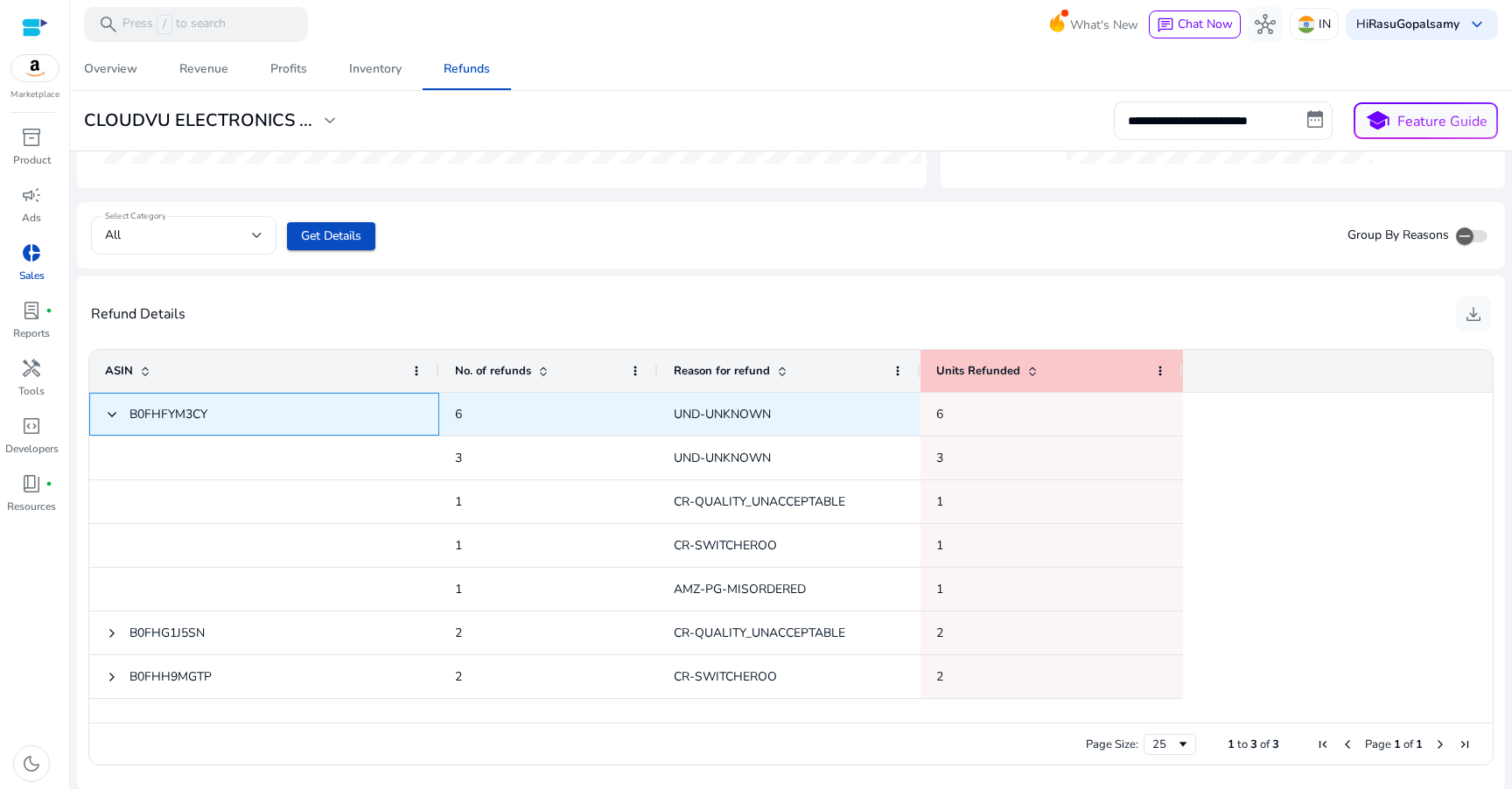
click at [114, 412] on span at bounding box center [112, 415] width 14 height 14
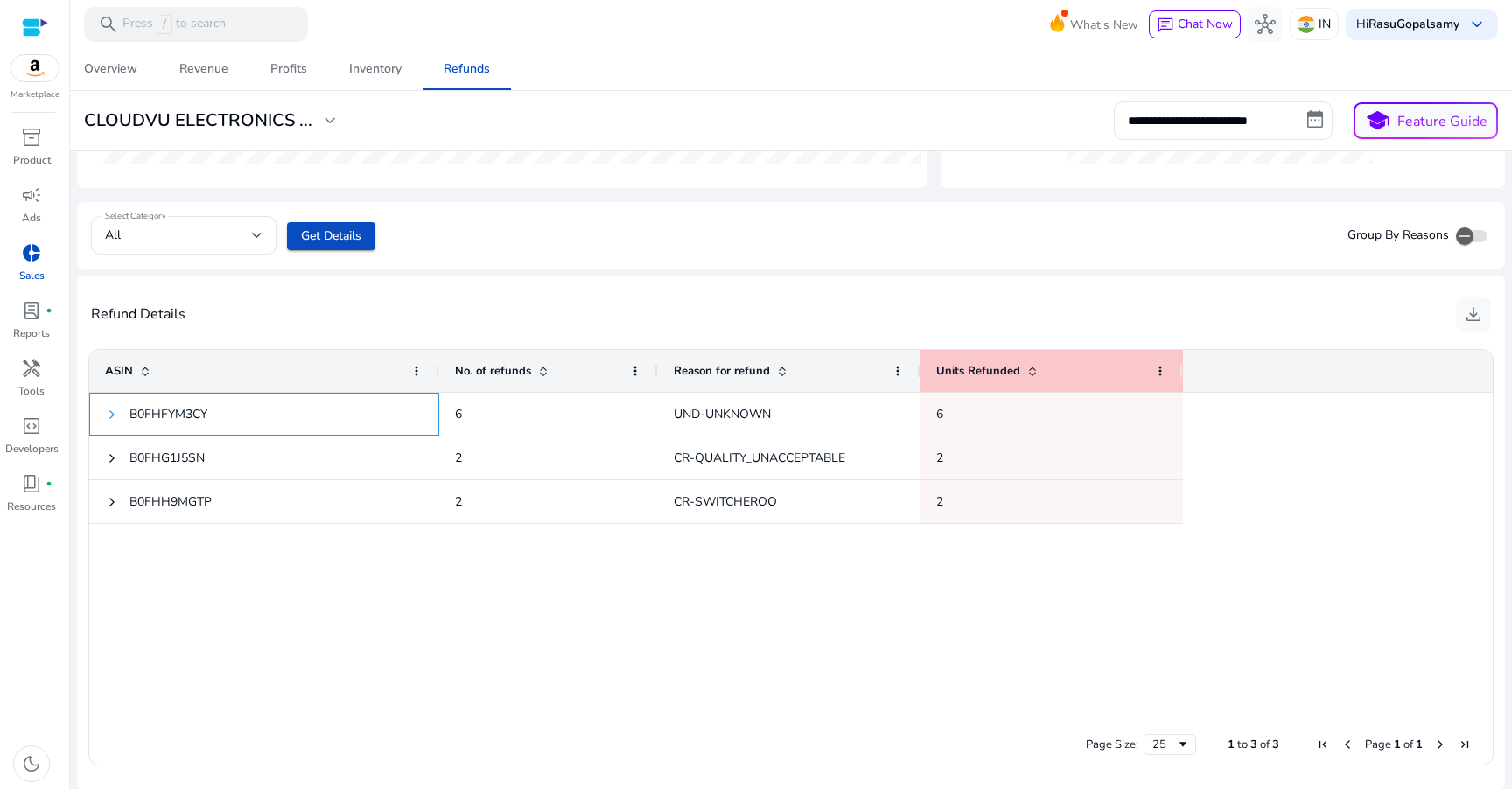
scroll to position [0, 0]
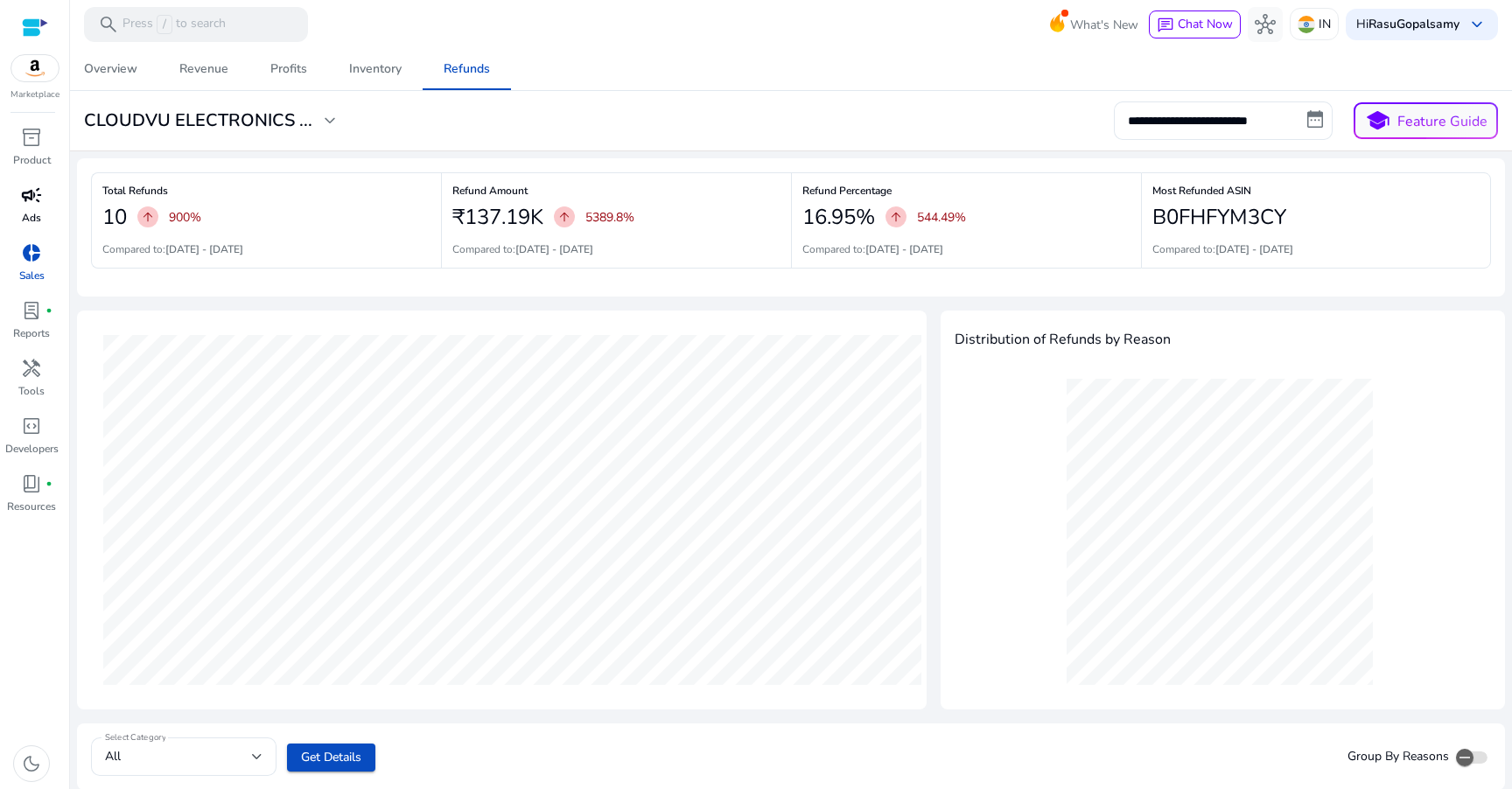
click at [32, 189] on span "campaign" at bounding box center [30, 195] width 21 height 21
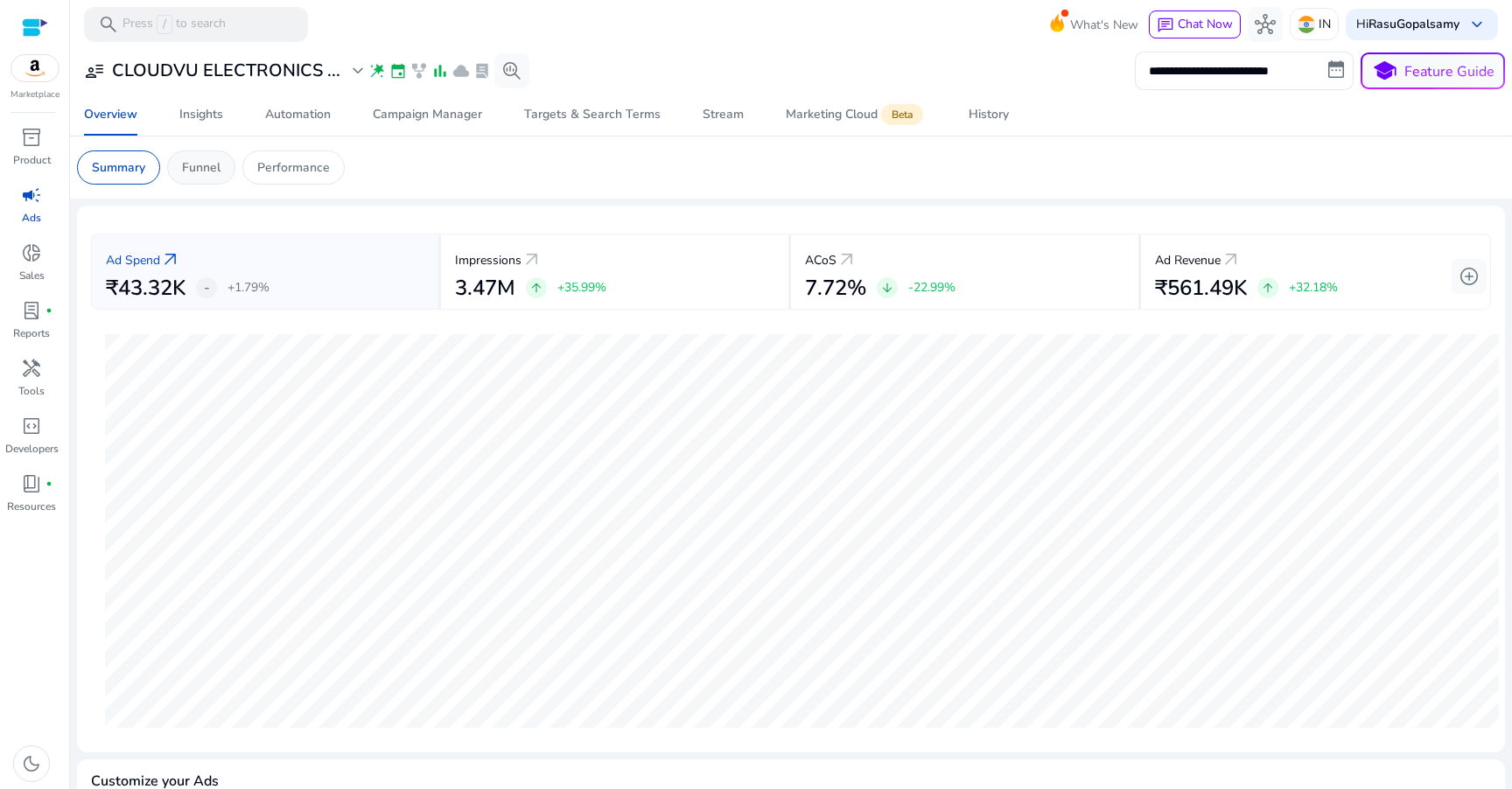
click at [199, 169] on p "Funnel" at bounding box center [201, 167] width 38 height 19
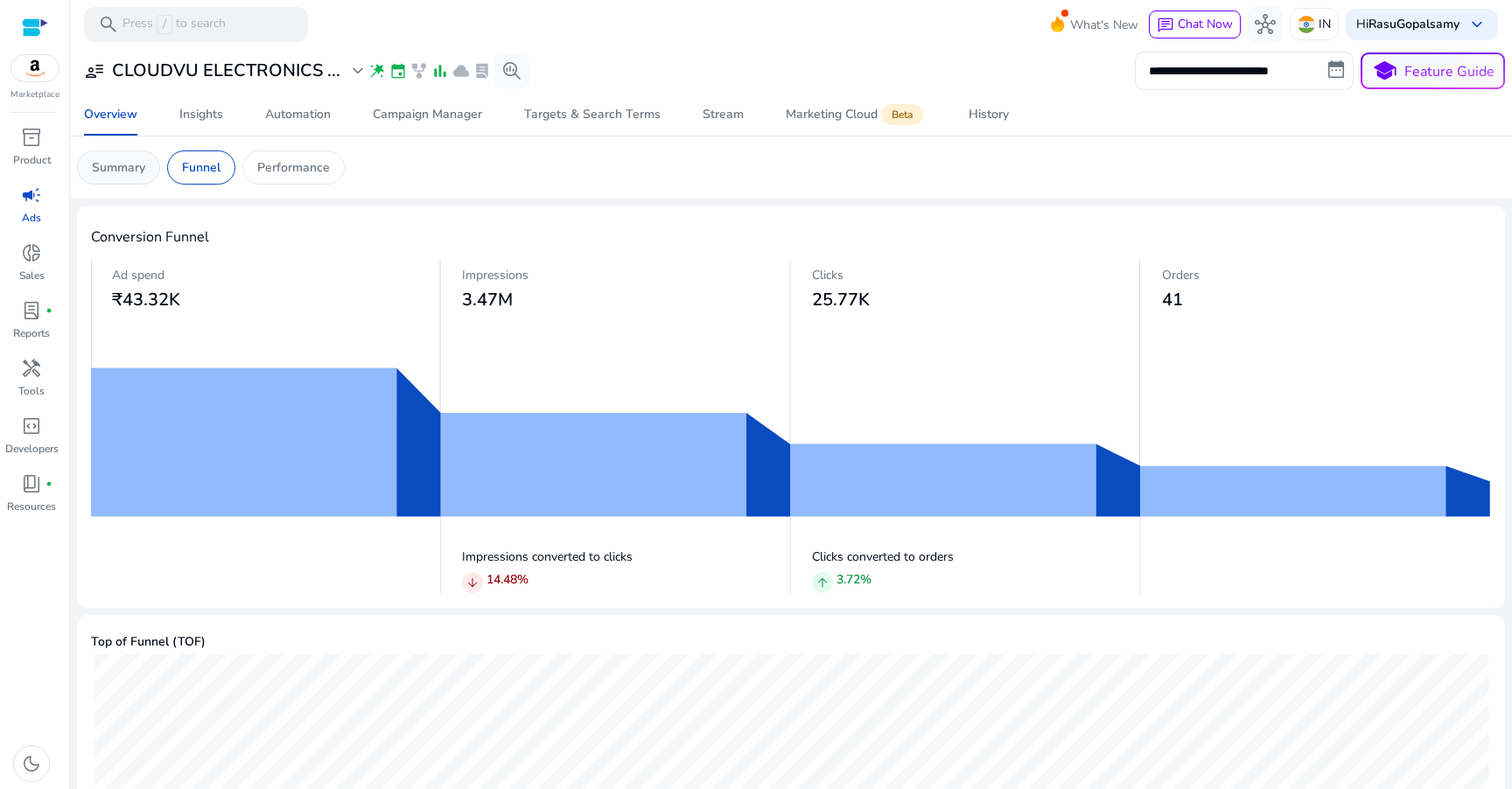
click at [128, 178] on div "Summary" at bounding box center [118, 167] width 83 height 34
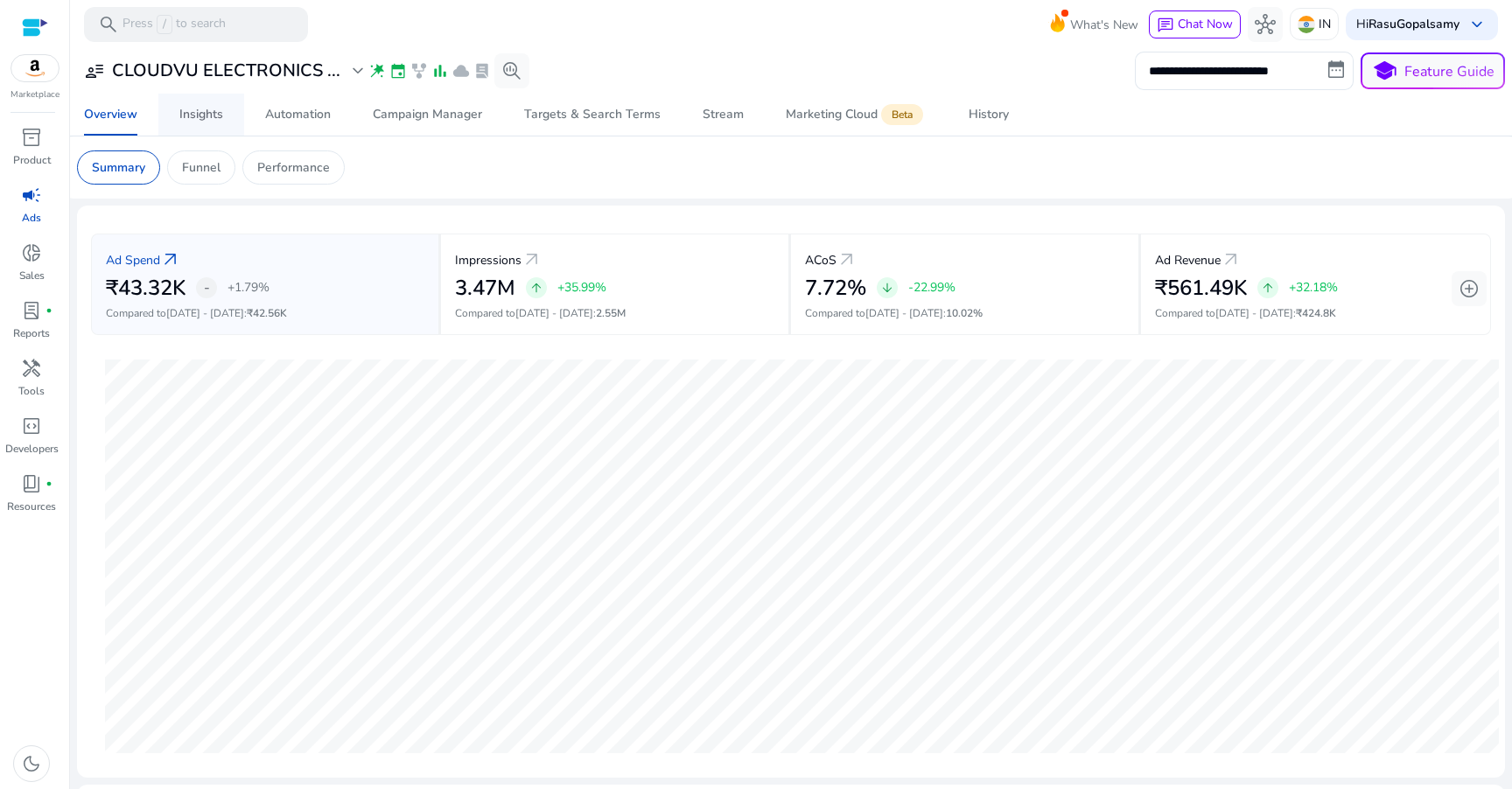
click at [206, 118] on div "Insights" at bounding box center [201, 115] width 44 height 13
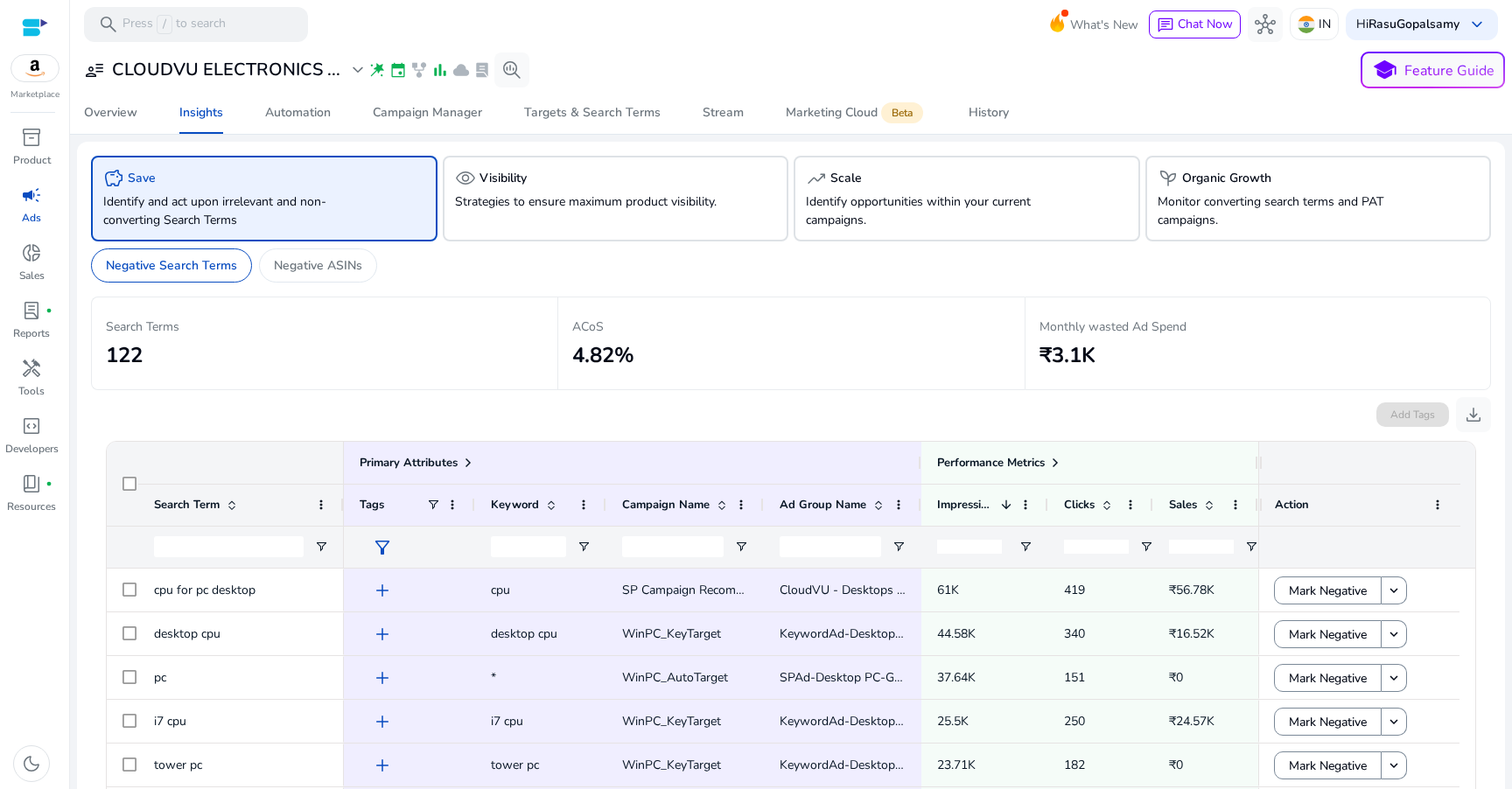
click at [32, 23] on div at bounding box center [34, 27] width 26 height 21
